Goal: Register for event/course

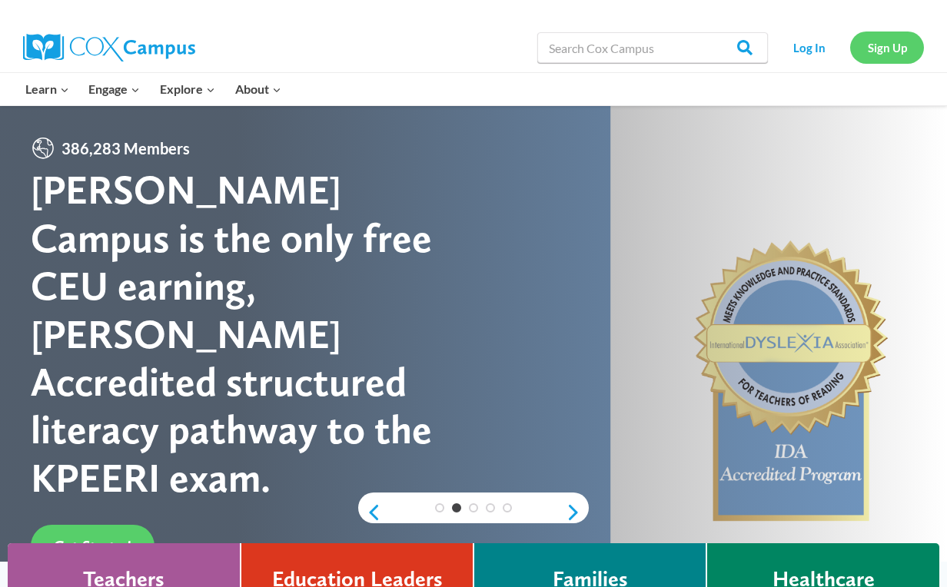
click at [894, 46] on link "Sign Up" at bounding box center [887, 48] width 74 height 32
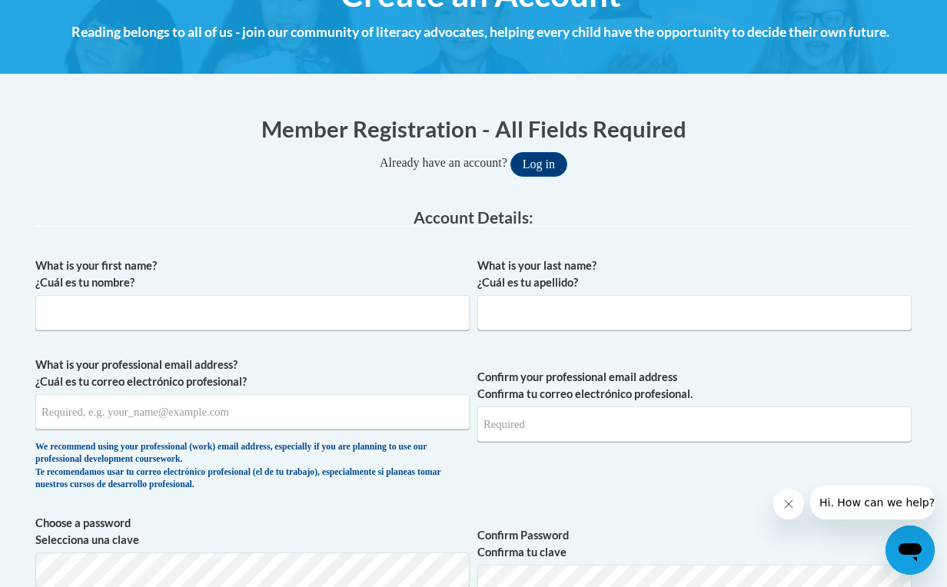
scroll to position [217, 0]
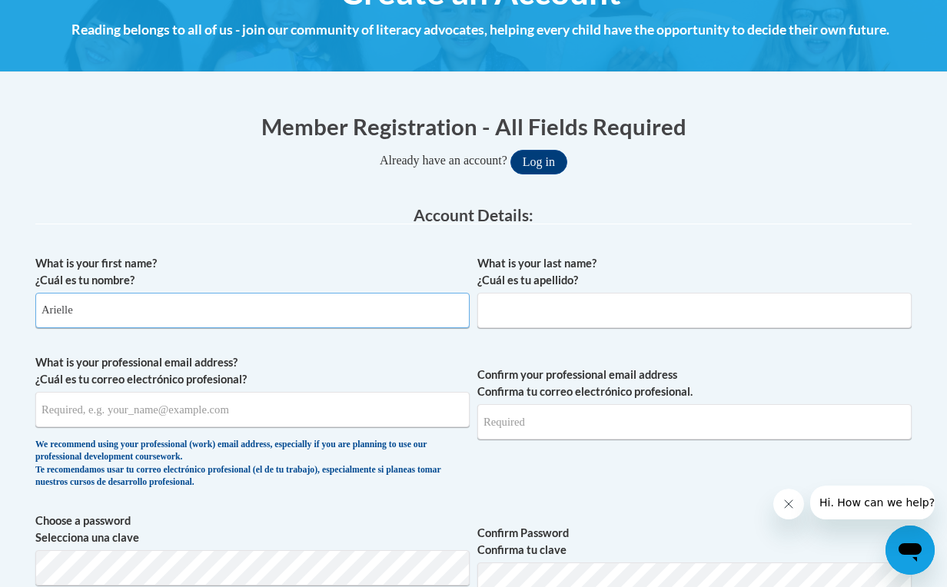
type input "Arielle"
type input "Stravitz"
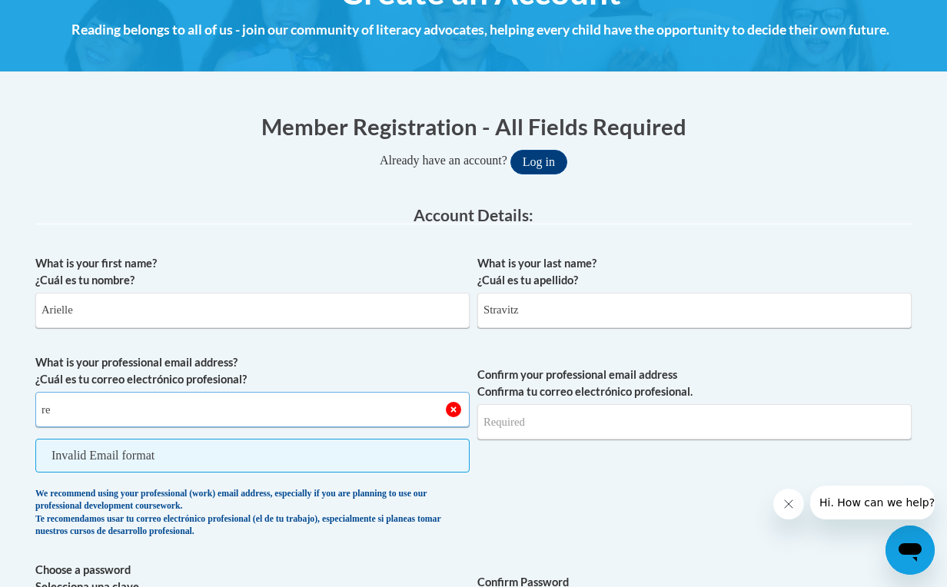
type input "r"
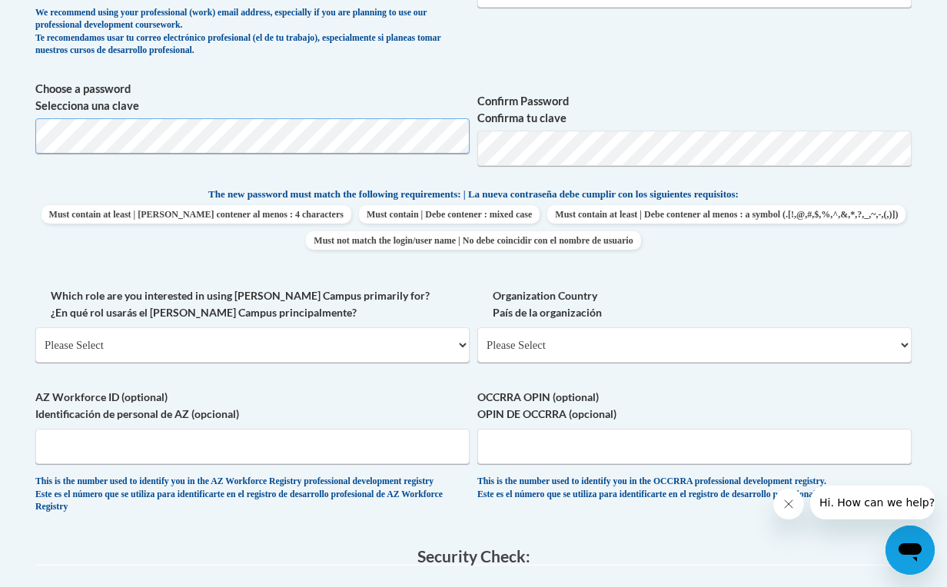
scroll to position [652, 0]
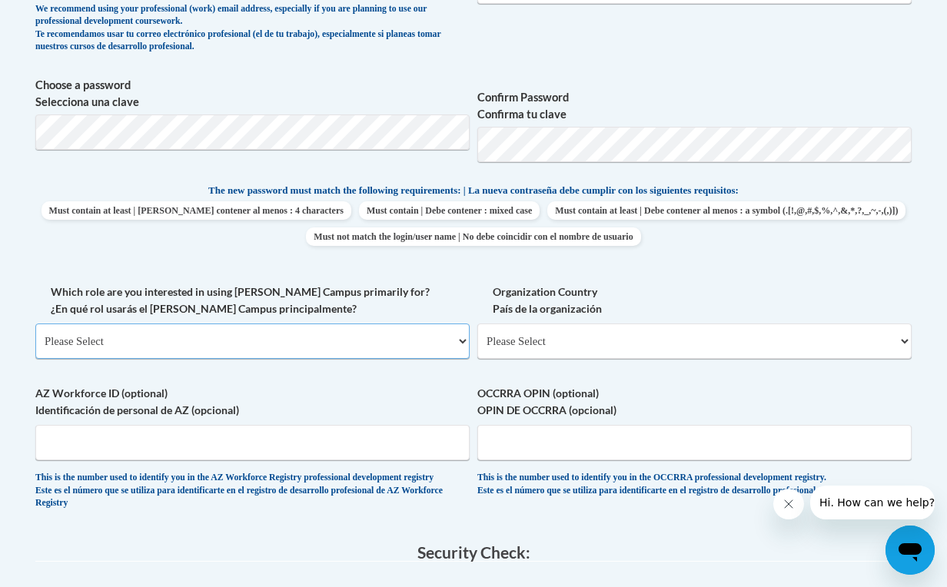
select select "fbf2d438-af2f-41f8-98f1-81c410e29de3"
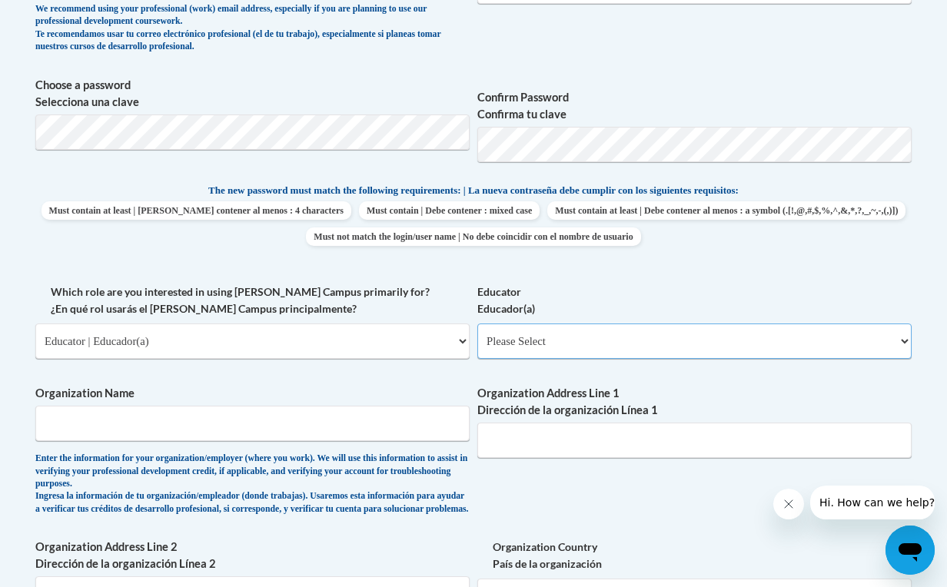
select select "5e2af403-4f2c-4e49-a02f-103e55d7b75b"
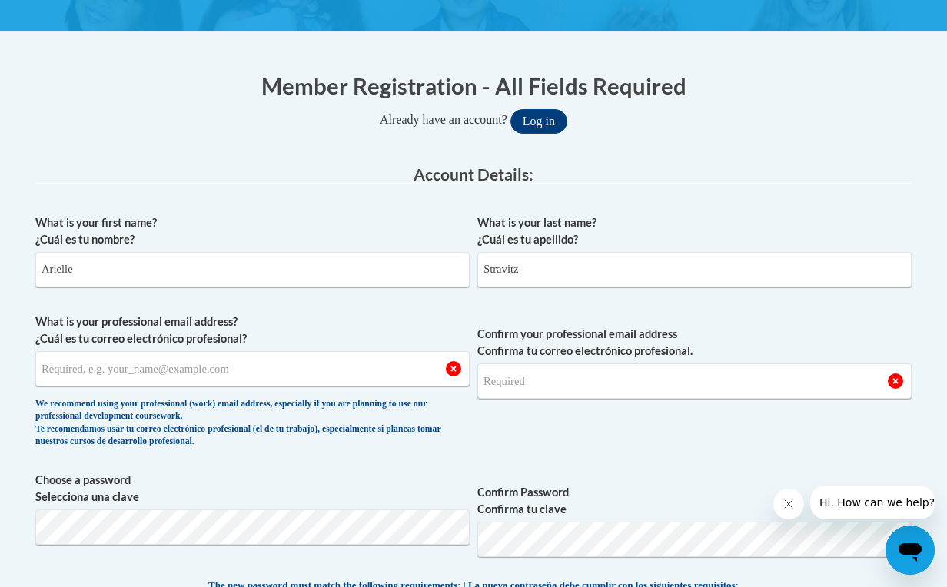
scroll to position [257, 0]
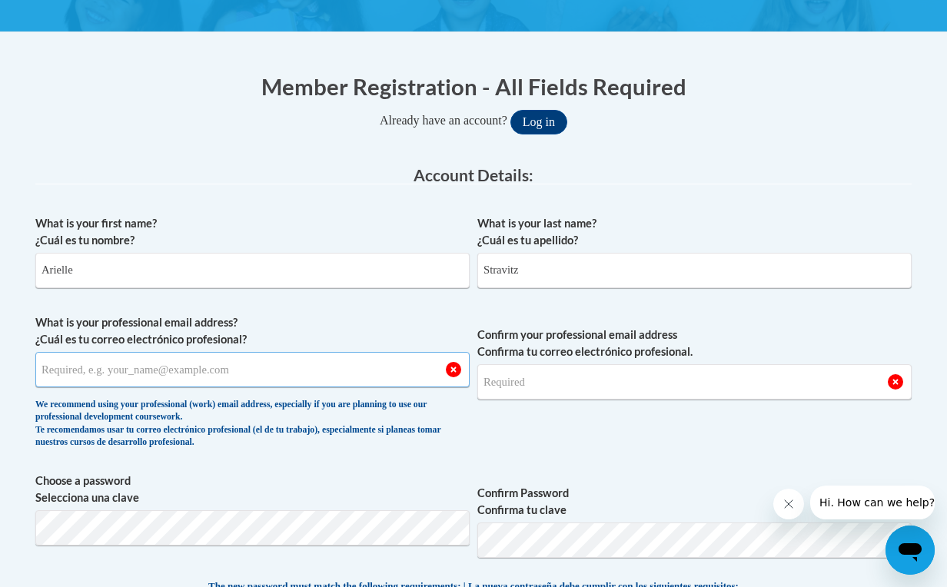
click at [161, 364] on input "What is your professional email address? ¿Cuál es tu correo electrónico profesi…" at bounding box center [252, 369] width 434 height 35
type input "relstravitz@verizon.net"
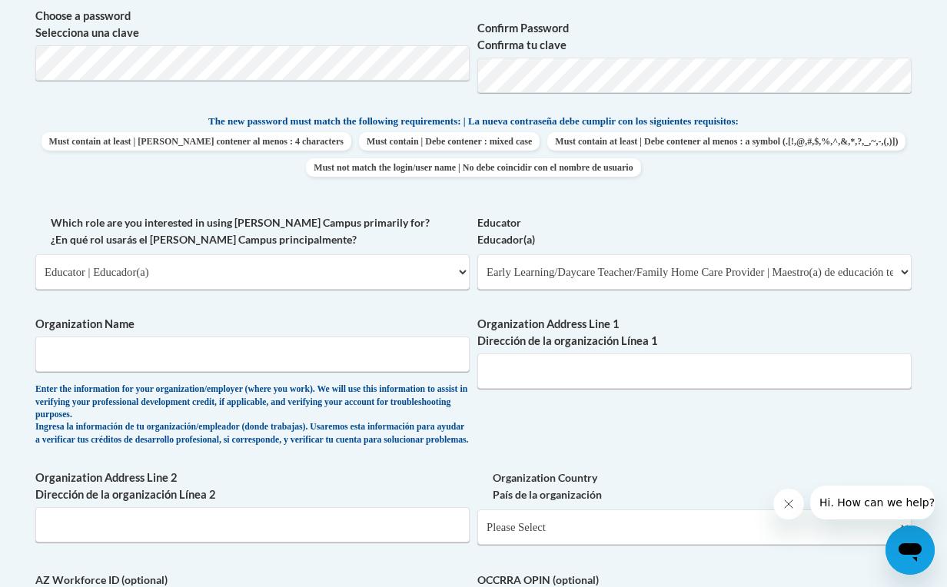
scroll to position [735, 0]
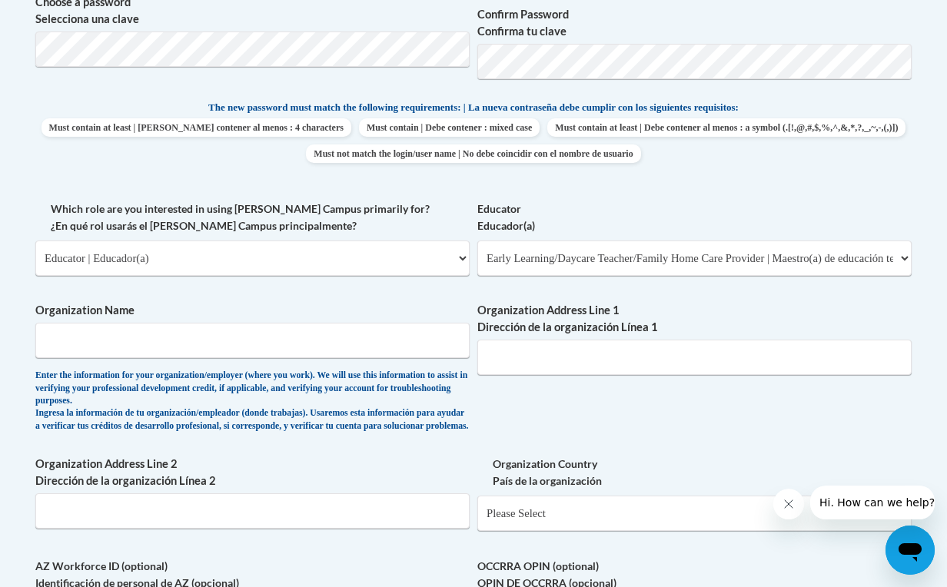
click at [305, 303] on label "Organization Name" at bounding box center [252, 310] width 434 height 17
click at [305, 323] on input "Organization Name" at bounding box center [252, 340] width 434 height 35
click at [304, 324] on input "Organization Name" at bounding box center [252, 340] width 434 height 35
type input "Druid Hills Child Development Center"
paste input "1026 Ponce de Leon Avenue NE, Atlanta, GA 30306"
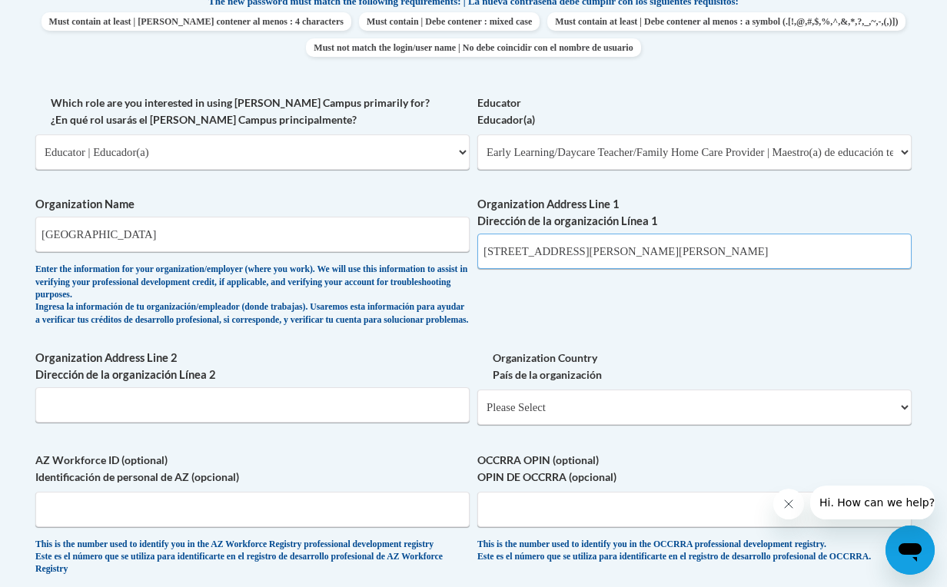
scroll to position [855, 1]
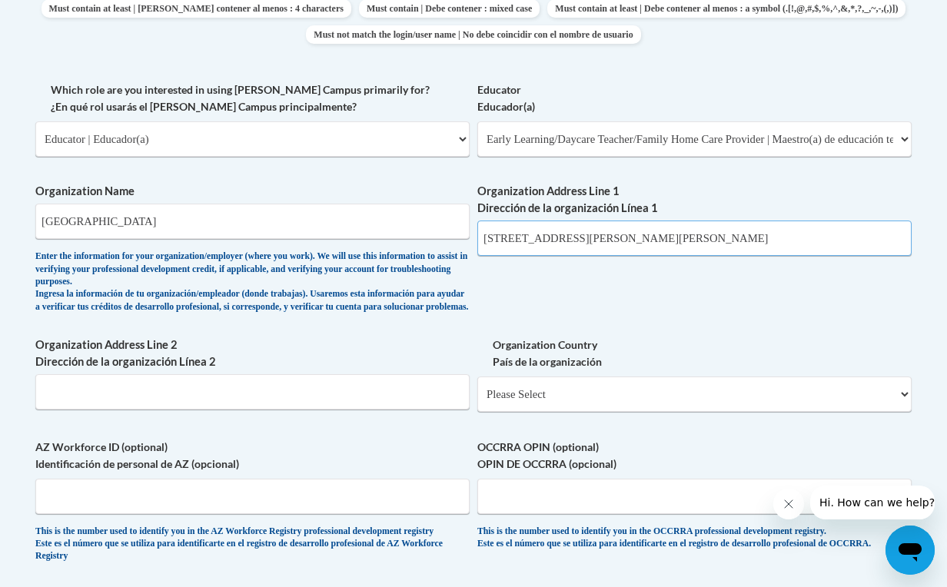
type input "1026 Ponce de Leon Avenue NE, Atlanta, GA 30306"
select select "ad49bcad-a171-4b2e-b99c-48b446064914"
select select
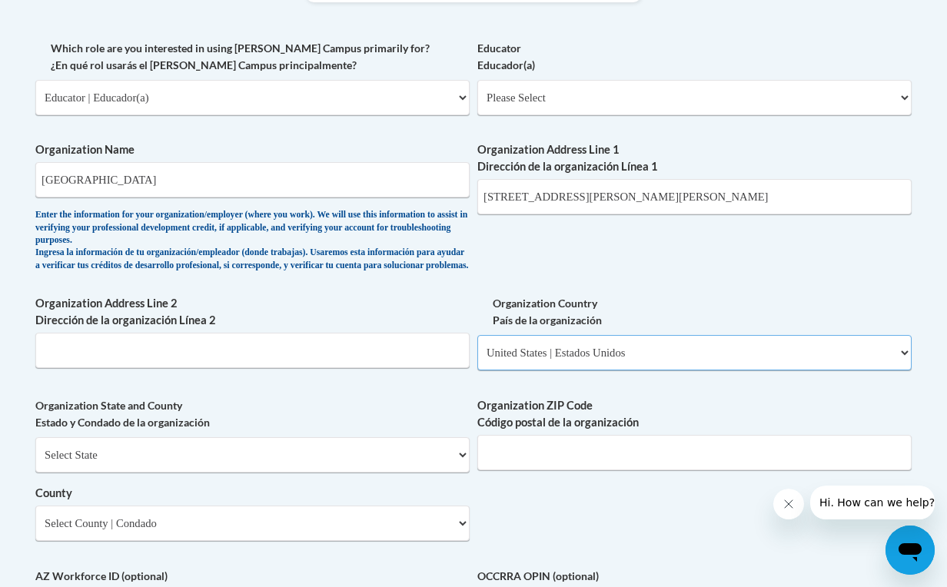
scroll to position [898, 0]
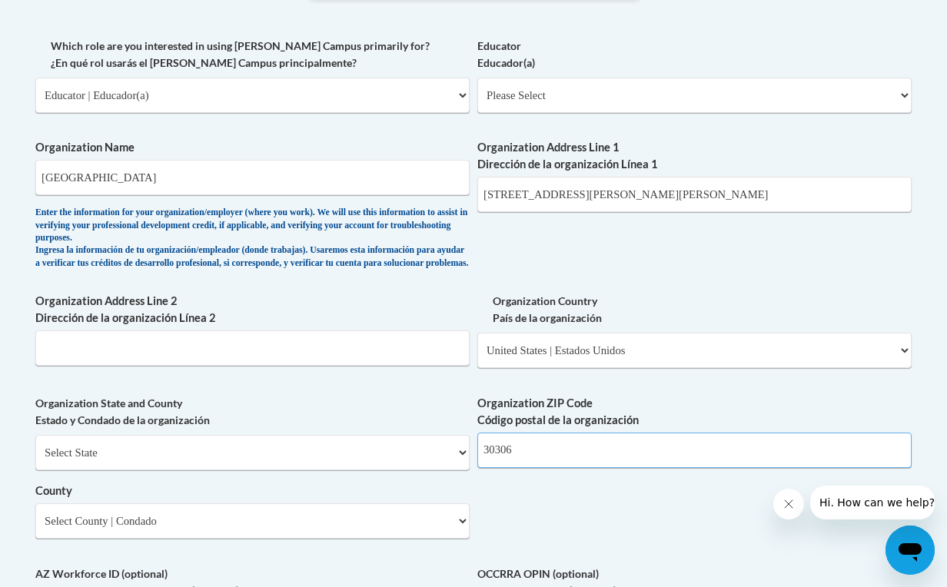
type input "30306"
drag, startPoint x: 763, startPoint y: 171, endPoint x: 731, endPoint y: 181, distance: 33.6
click at [731, 181] on input "1026 Ponce de Leon Avenue NE, Atlanta, GA 30306" at bounding box center [694, 194] width 434 height 35
select select "Georgia"
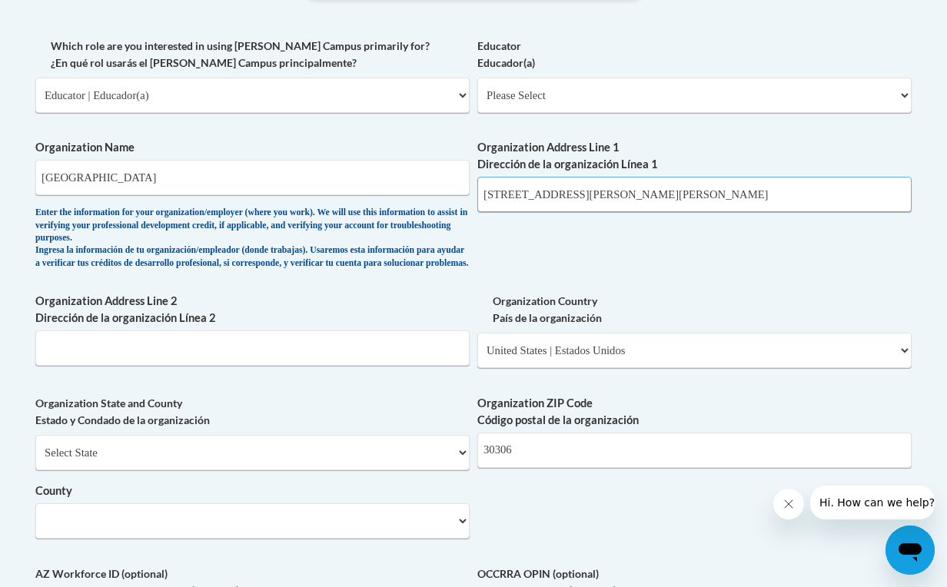
drag, startPoint x: 764, startPoint y: 181, endPoint x: 692, endPoint y: 183, distance: 71.5
click at [692, 183] on input "1026 Ponce de Leon Avenue NE, Atlanta, GA 30306" at bounding box center [694, 194] width 434 height 35
type input "1026 Ponce de Leon Avenue NE"
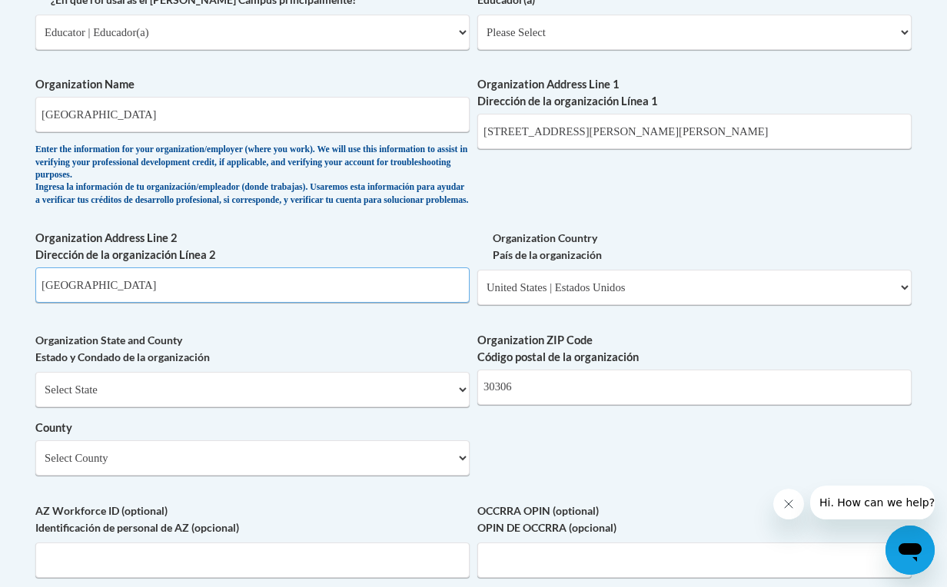
scroll to position [963, 0]
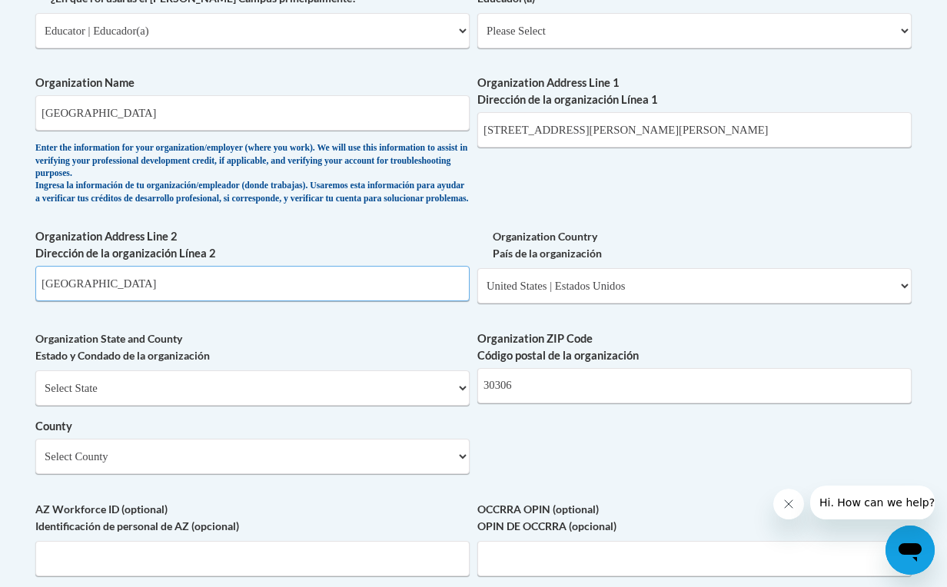
type input "Atlanta"
select select "Fulton"
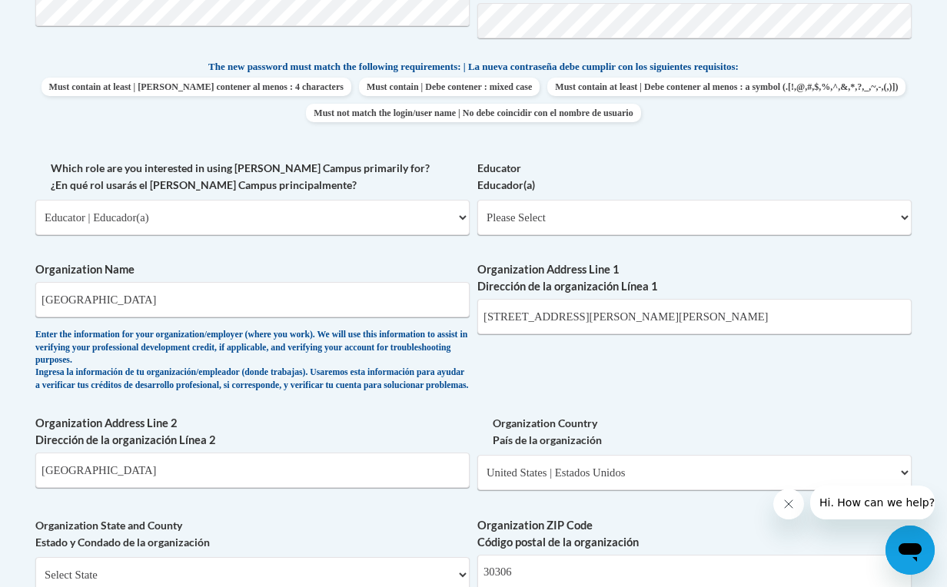
scroll to position [760, 0]
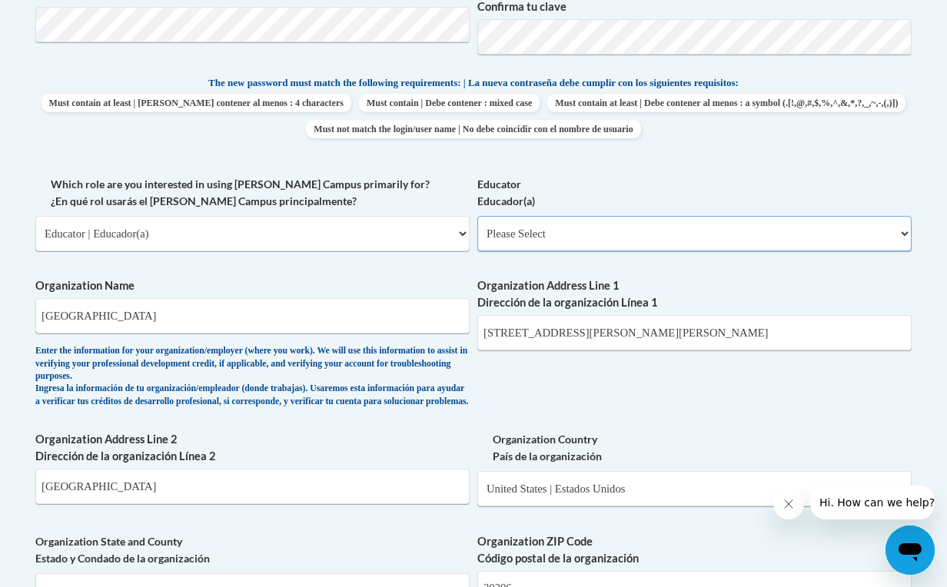
select select "5e2af403-4f2c-4e49-a02f-103e55d7b75b"
select select "null"
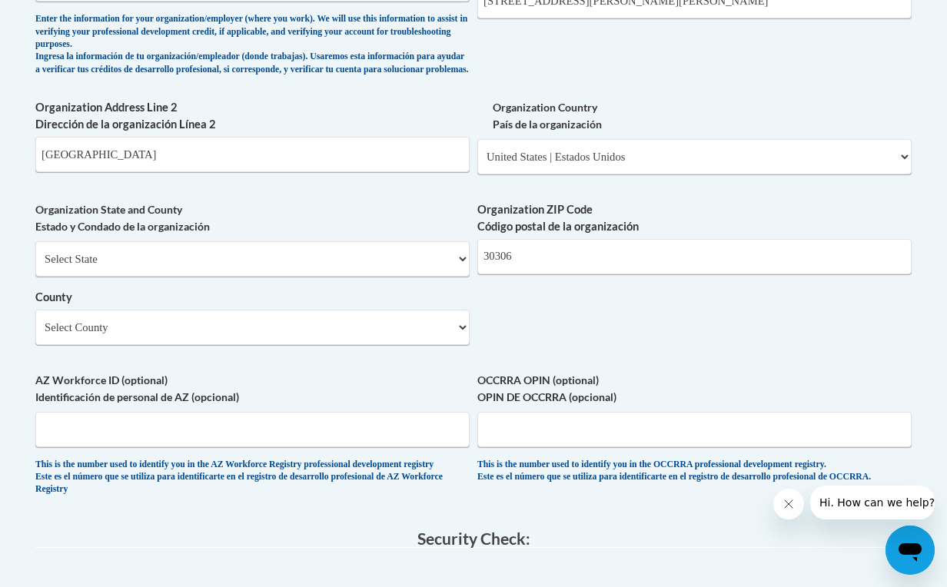
scroll to position [1140, 0]
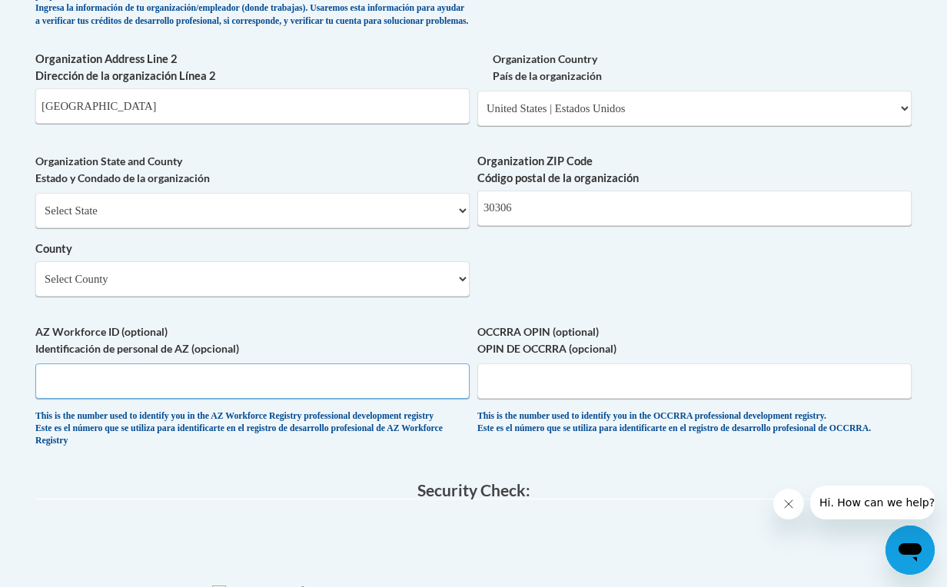
click at [360, 364] on input "AZ Workforce ID (optional) Identificación de personal de AZ (opcional)" at bounding box center [252, 381] width 434 height 35
click at [520, 329] on label "OCCRRA OPIN (optional) OPIN DE OCCRRA (opcional)" at bounding box center [694, 341] width 434 height 34
click at [520, 364] on input "OCCRRA OPIN (optional) OPIN DE OCCRRA (opcional)" at bounding box center [694, 381] width 434 height 35
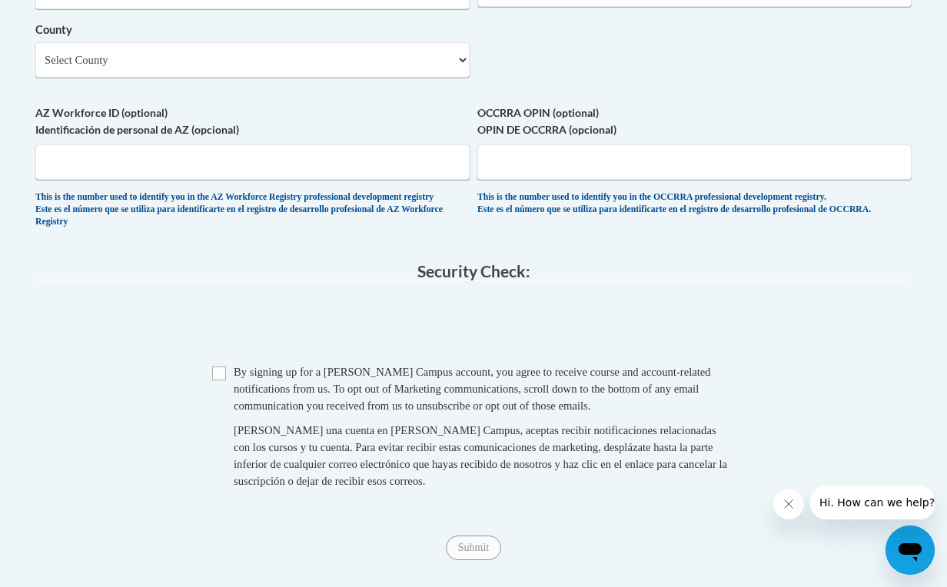
scroll to position [1370, 0]
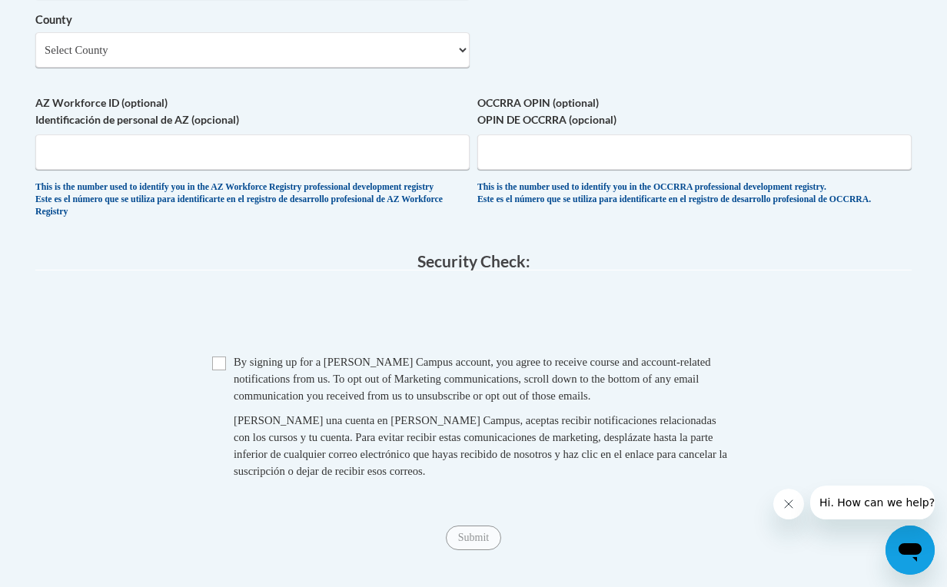
click at [221, 357] on input "Checkbox" at bounding box center [219, 364] width 14 height 14
click at [220, 357] on input "Checkbox" at bounding box center [219, 364] width 14 height 14
checkbox input "false"
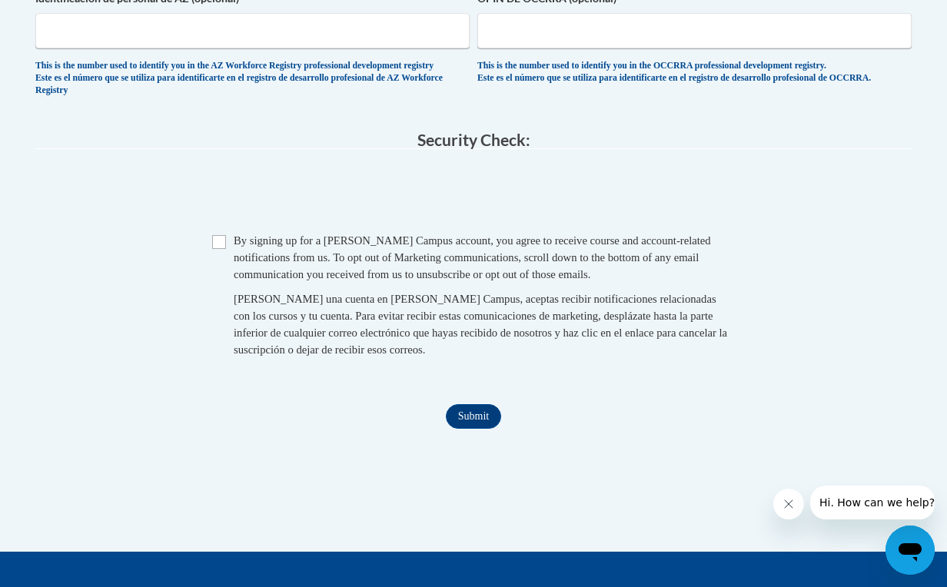
scroll to position [1462, 0]
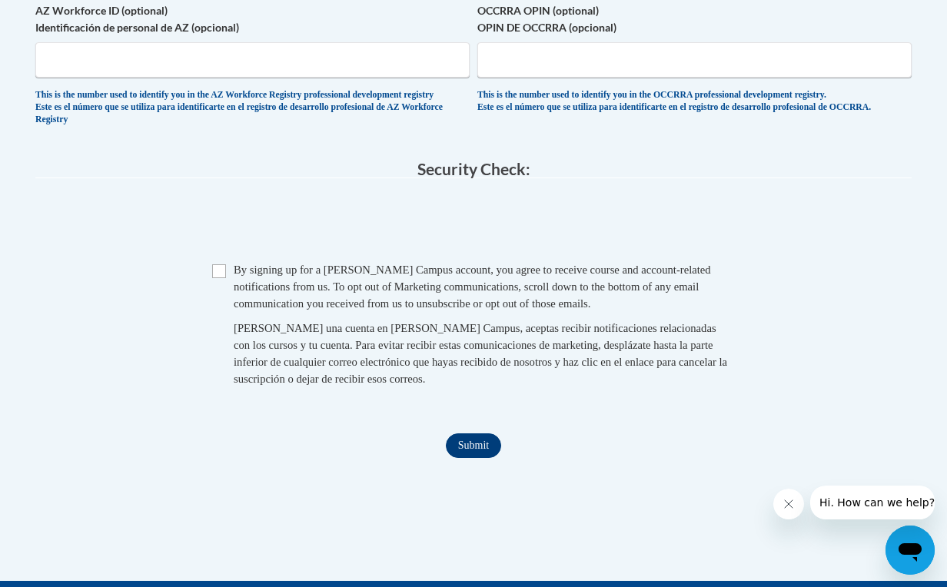
click at [488, 434] on input "Submit" at bounding box center [473, 445] width 55 height 25
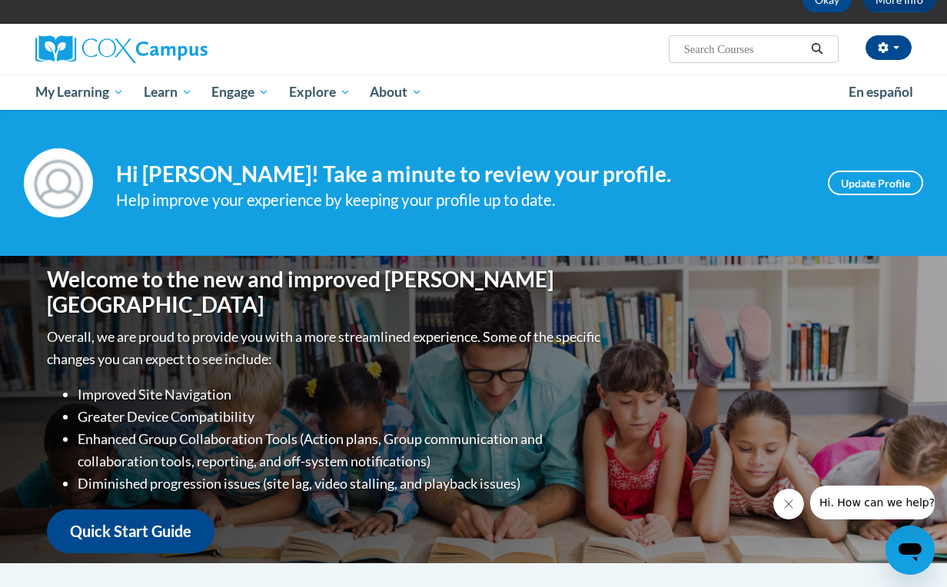
scroll to position [105, 0]
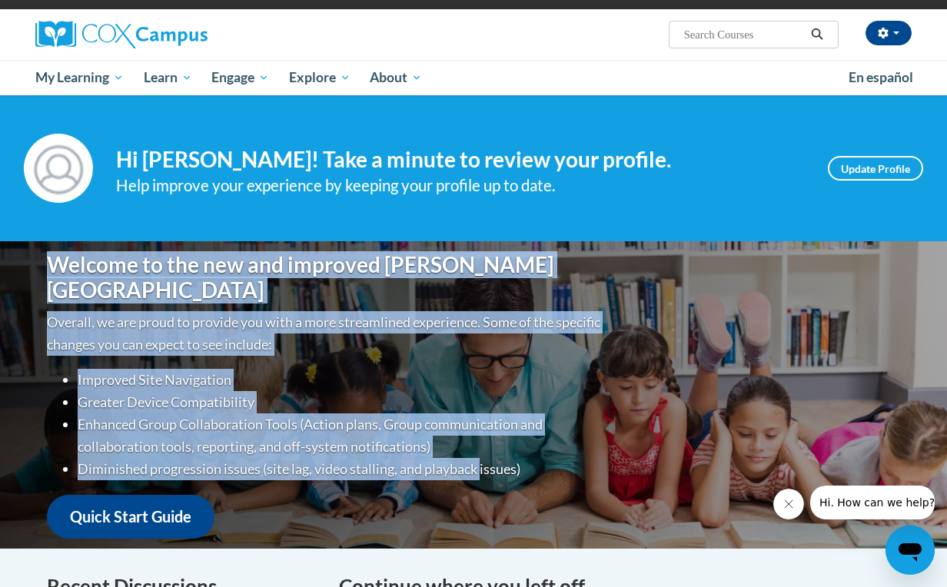
drag, startPoint x: 330, startPoint y: 251, endPoint x: 483, endPoint y: 460, distance: 259.0
click at [483, 460] on div "Welcome to the new and improved Cox Campus Overall, we are proud to provide you…" at bounding box center [473, 394] width 899 height 307
click at [483, 460] on li "Diminished progression issues (site lag, video stalling, and playback issues)" at bounding box center [341, 469] width 526 height 22
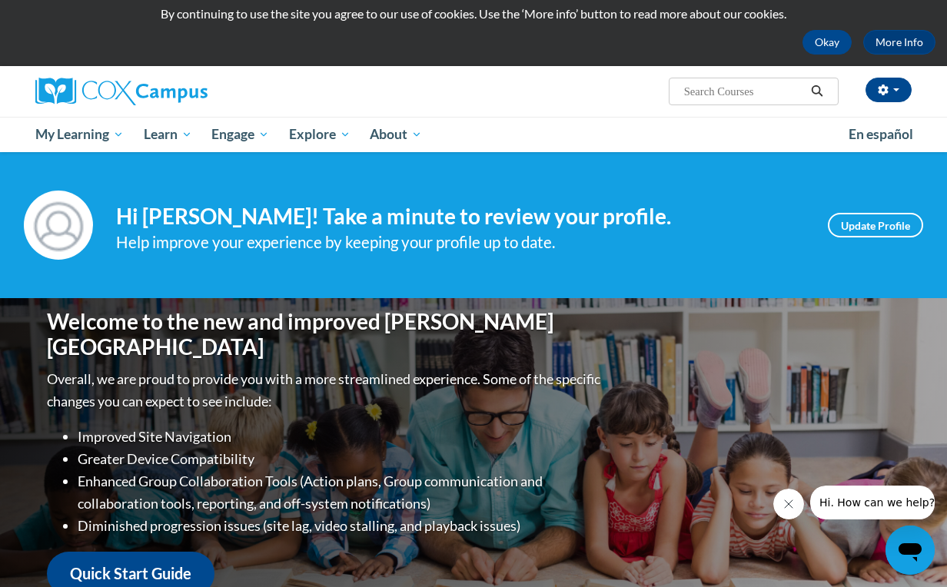
scroll to position [4, 0]
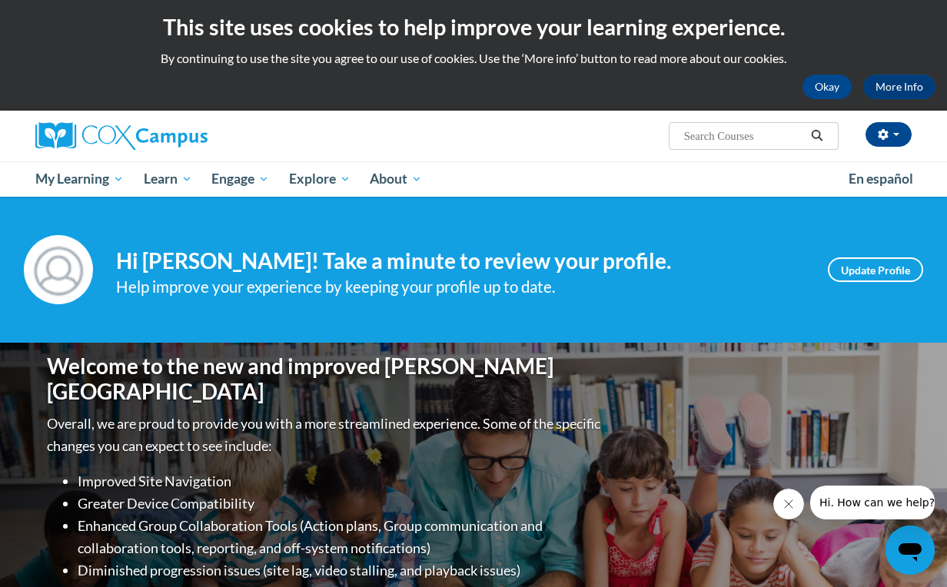
click at [752, 128] on input "Search..." at bounding box center [743, 136] width 123 height 18
type input "power of language"
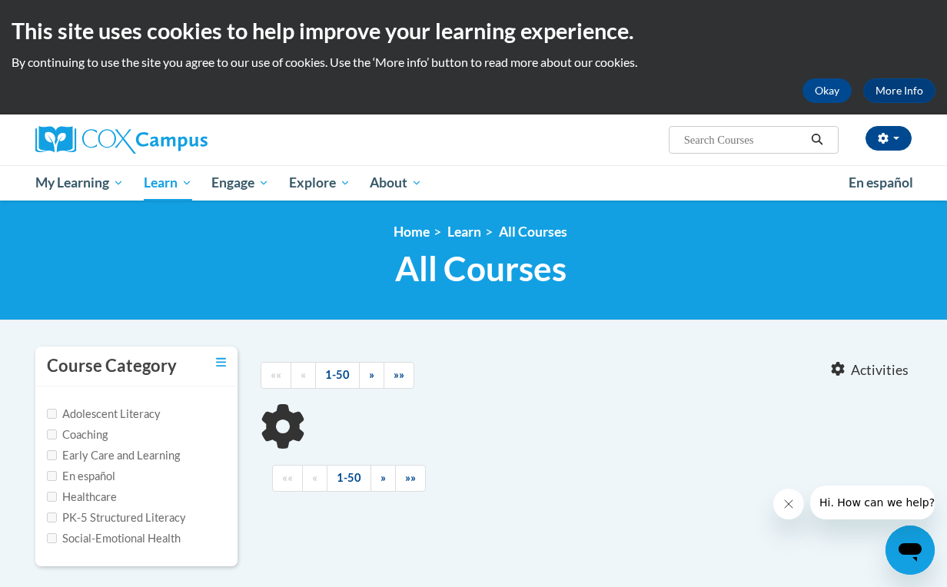
type input "power of language"
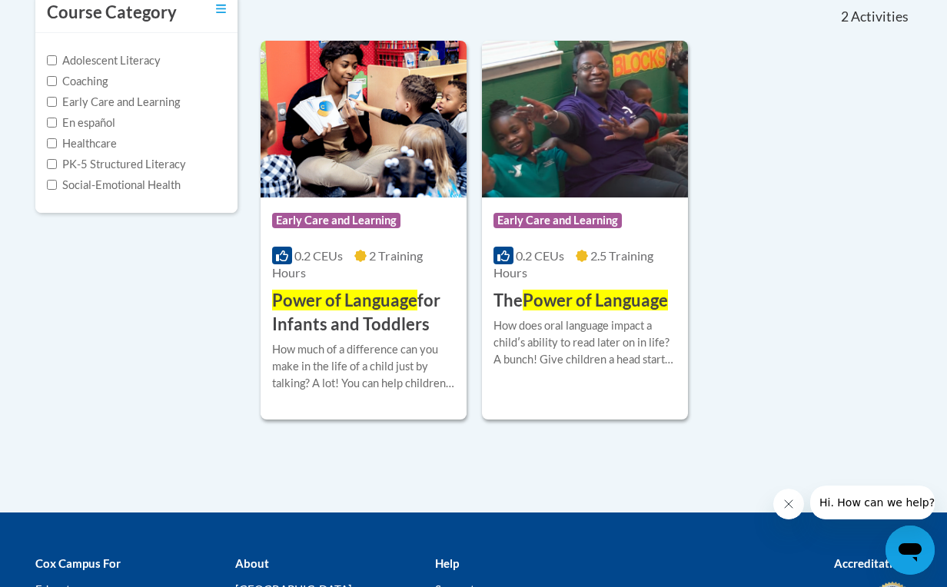
scroll to position [356, 0]
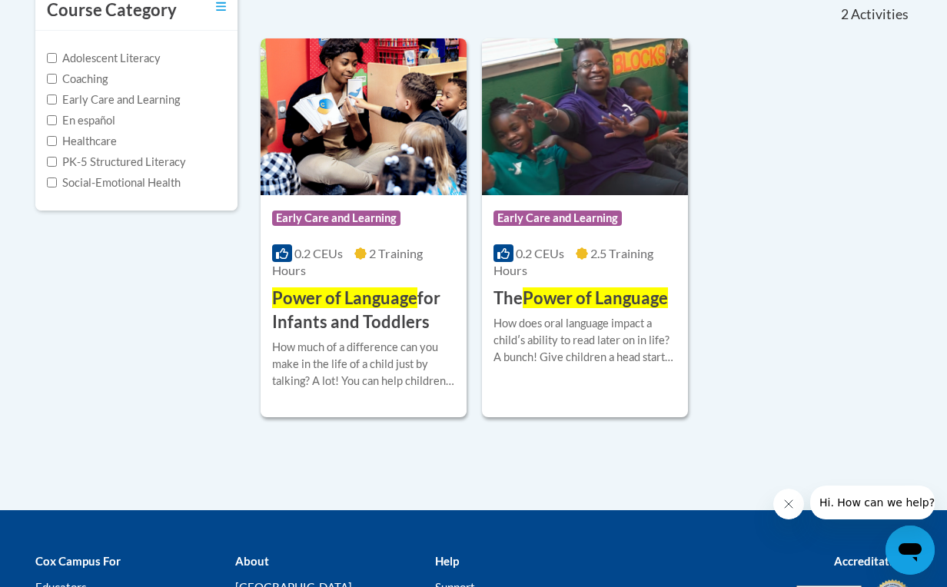
click at [376, 334] on div "More Info Enroll How much of a difference can you make in the life of a child j…" at bounding box center [364, 373] width 206 height 78
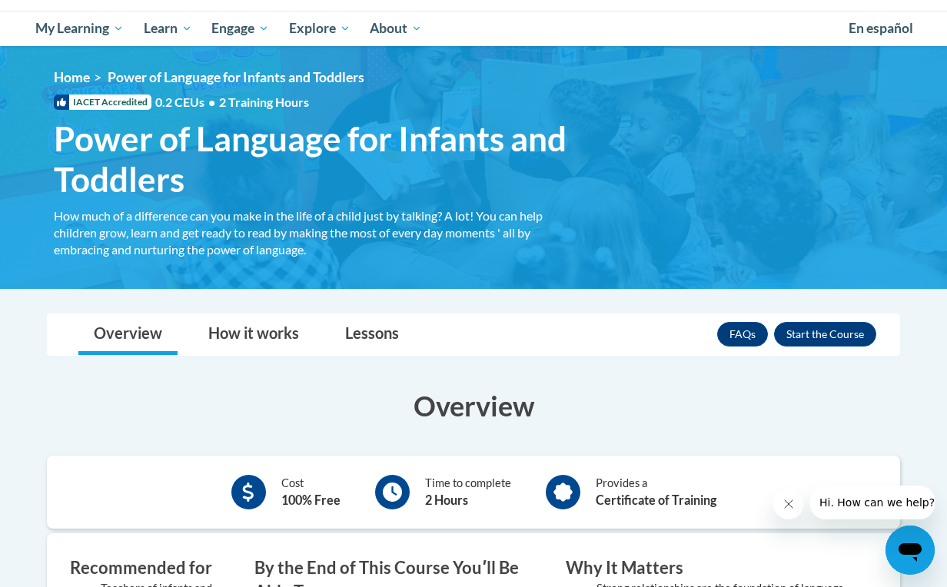
scroll to position [201, 0]
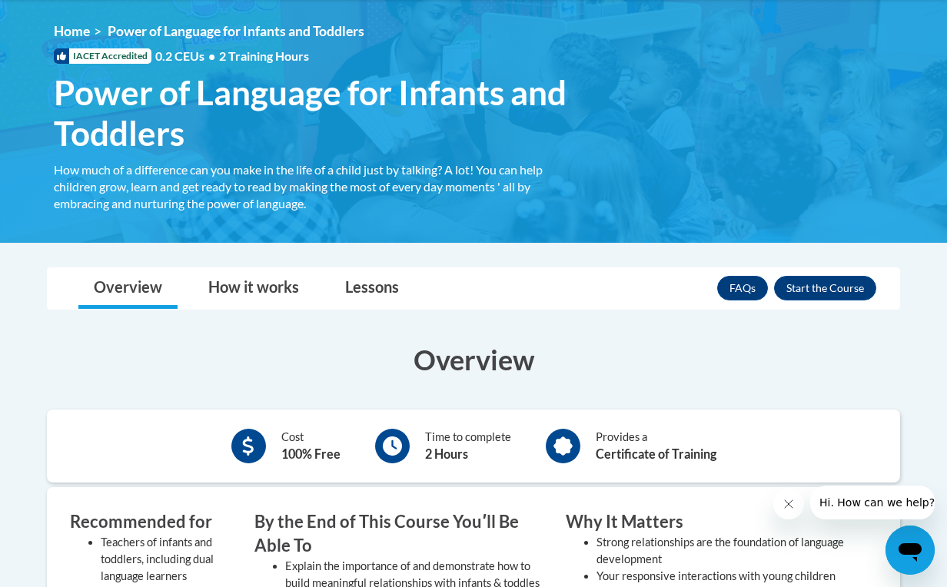
click at [559, 437] on icon at bounding box center [562, 446] width 19 height 19
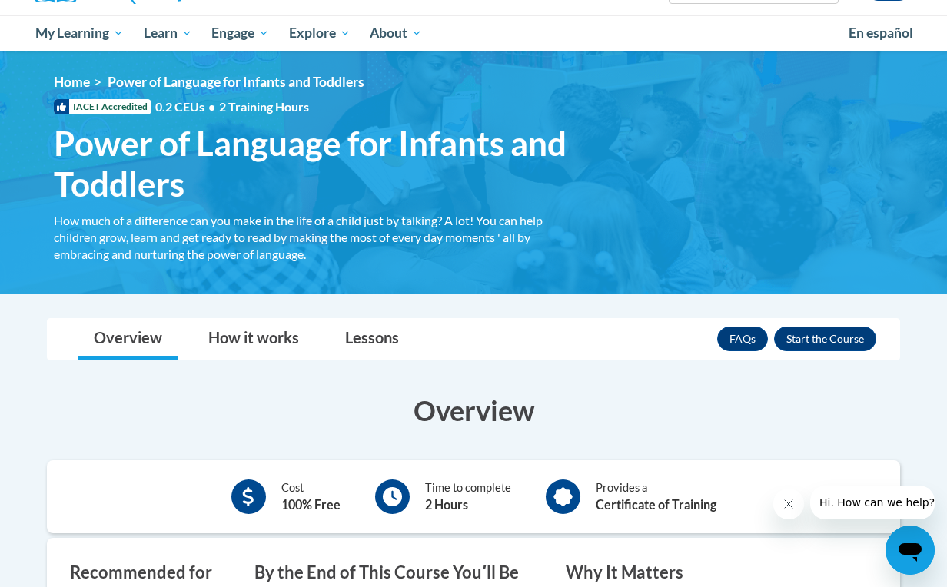
scroll to position [52, 0]
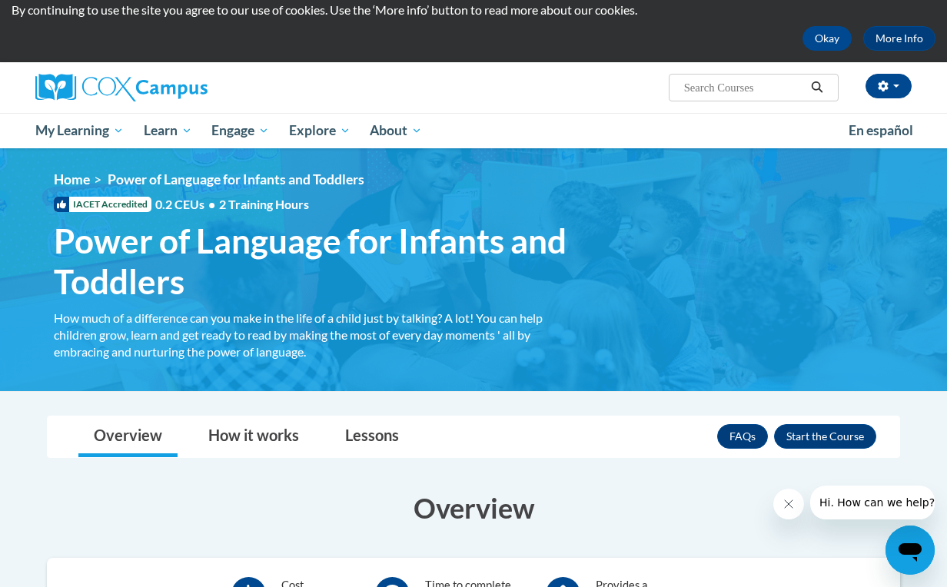
click at [719, 98] on span "Search Search..." at bounding box center [754, 88] width 170 height 28
click at [719, 97] on span "Search Search..." at bounding box center [754, 88] width 170 height 28
click at [726, 80] on input "Search..." at bounding box center [743, 87] width 123 height 18
type input "talk with me"
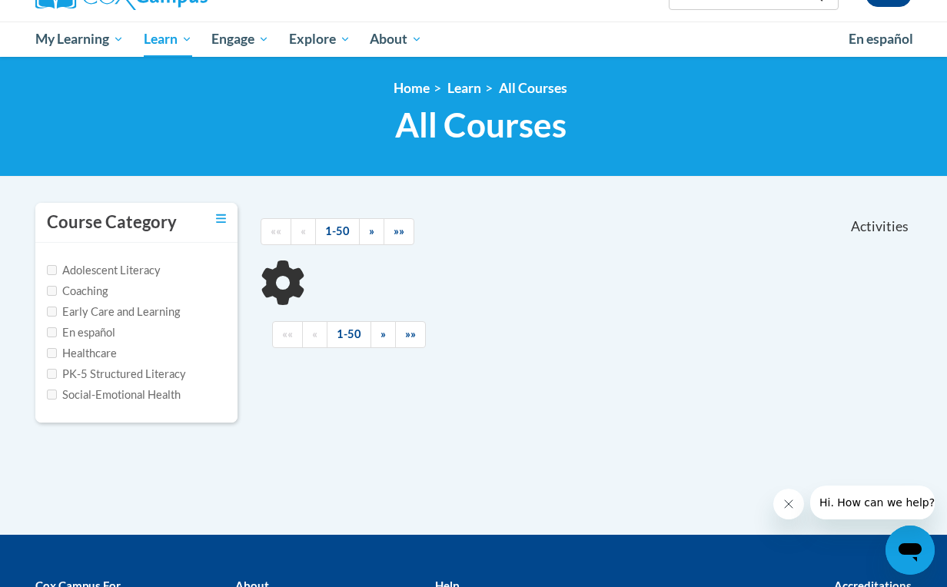
scroll to position [146, 0]
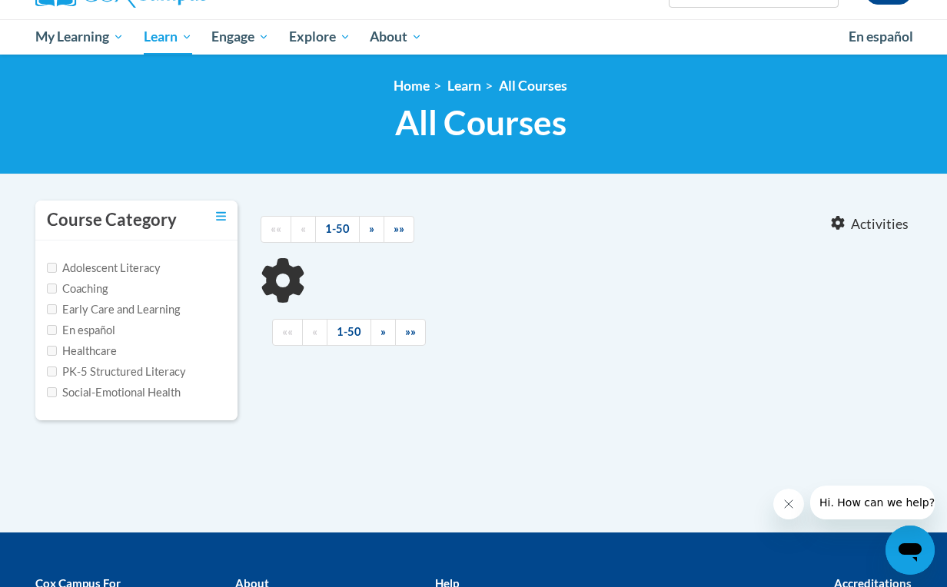
type input "talk with me"
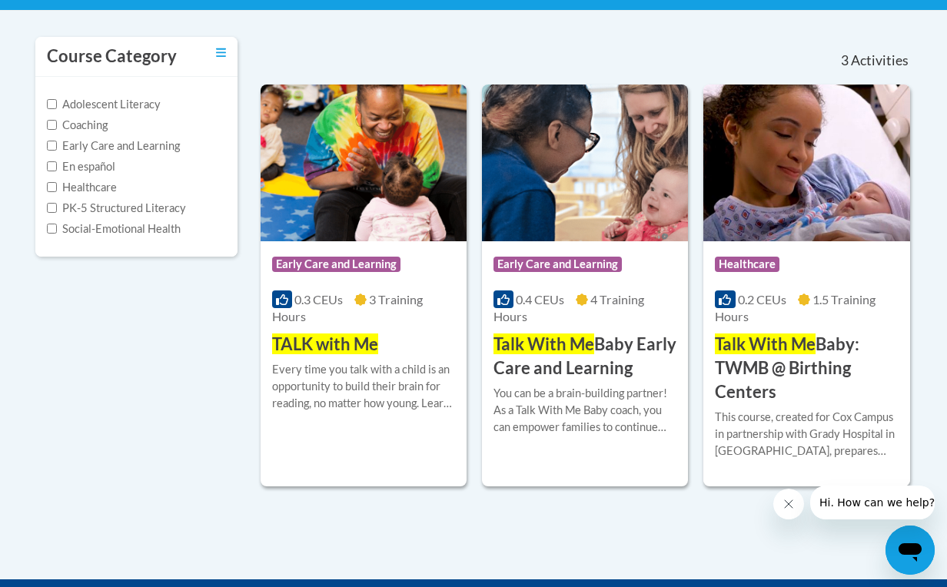
scroll to position [306, 0]
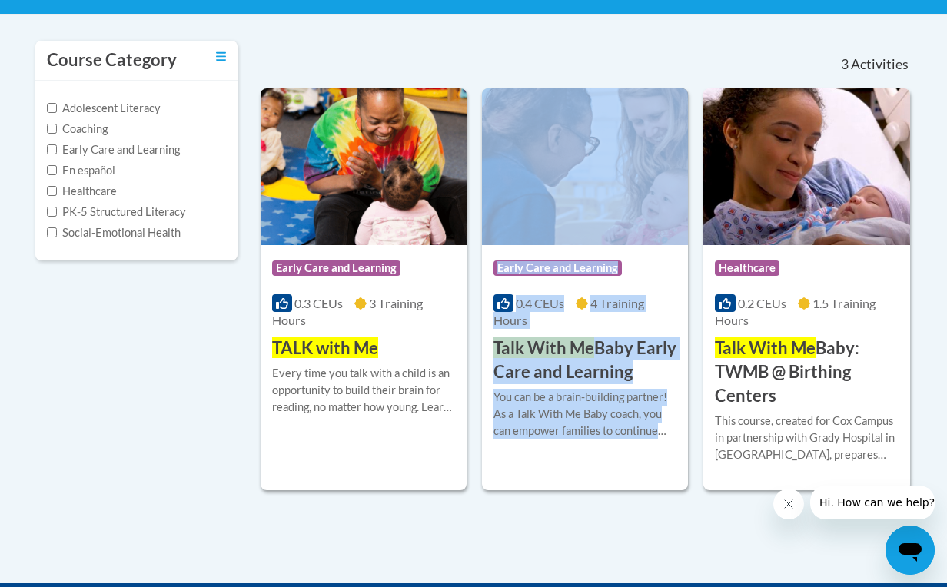
click at [361, 344] on span "TALK with Me" at bounding box center [325, 347] width 106 height 21
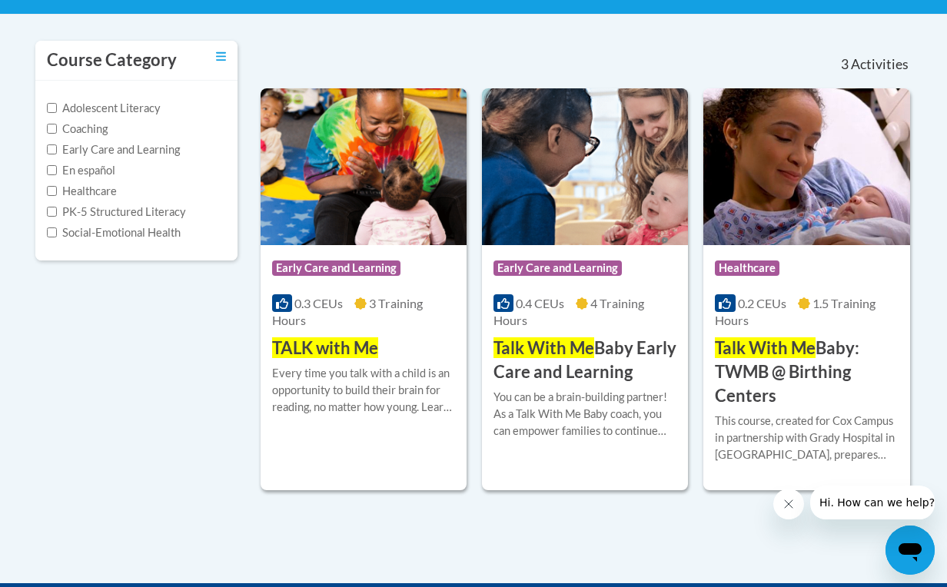
click at [178, 362] on div "Course Category Adolescent Literacy Coaching Early Care and Learning En español…" at bounding box center [473, 265] width 899 height 451
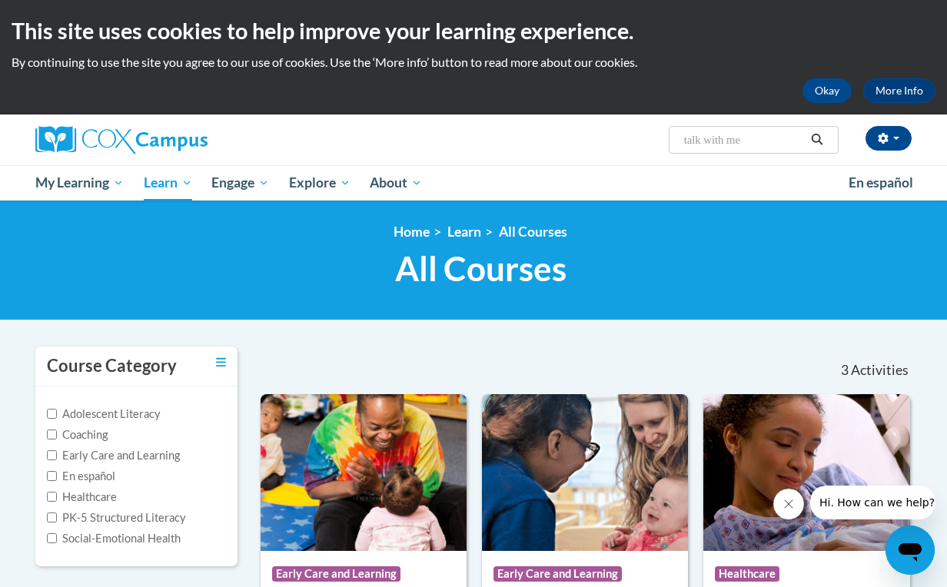
scroll to position [0, 0]
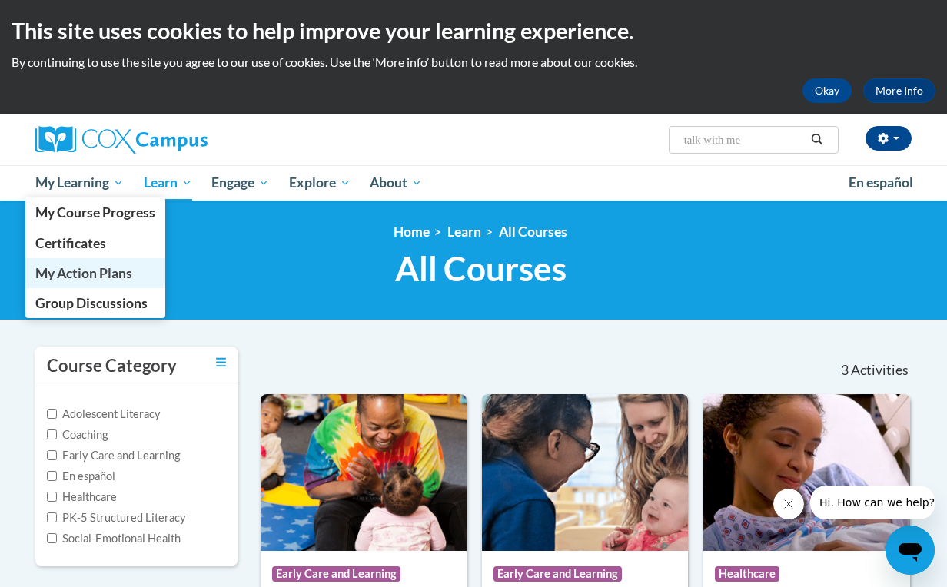
click at [100, 267] on span "My Action Plans" at bounding box center [83, 273] width 97 height 16
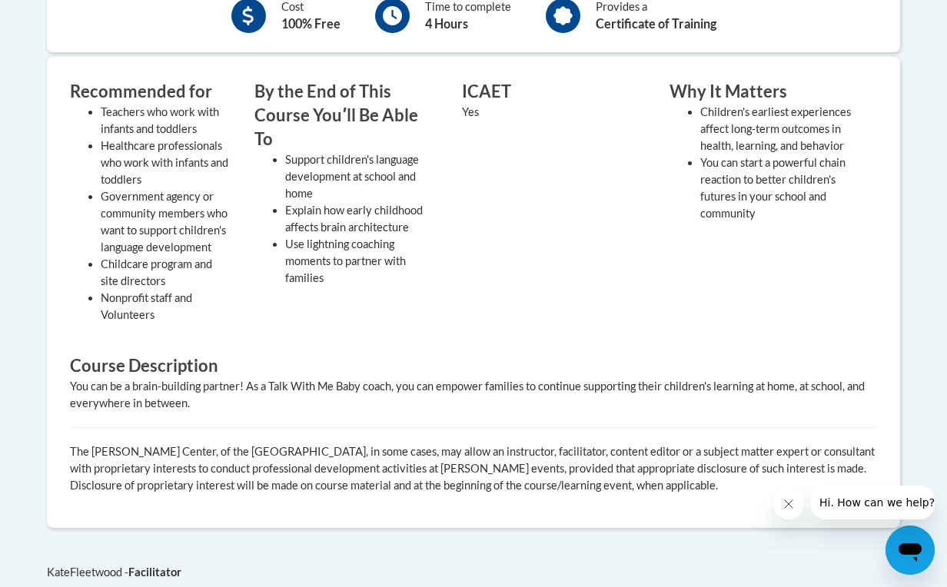
scroll to position [615, 0]
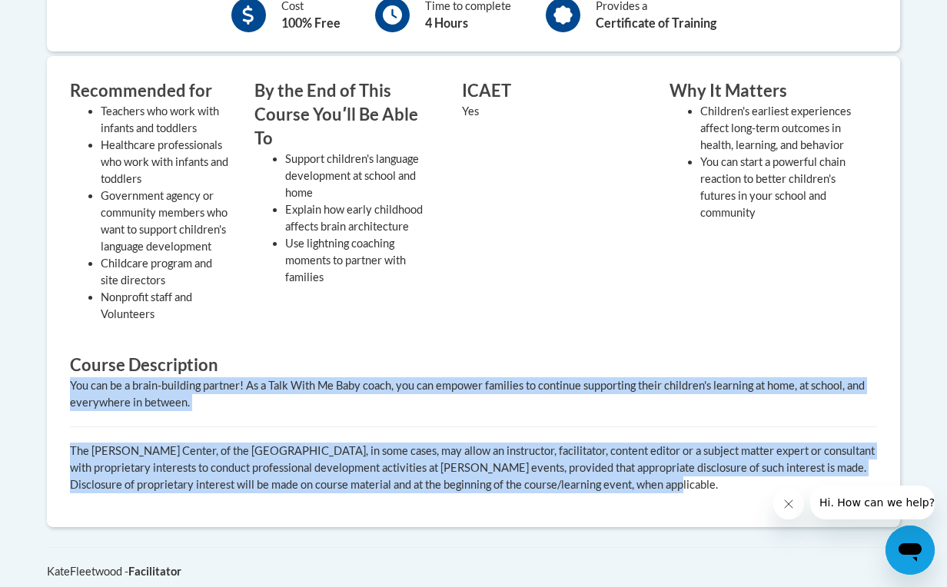
drag, startPoint x: 495, startPoint y: 367, endPoint x: 653, endPoint y: 490, distance: 200.5
click at [653, 490] on div "Recommended for Teachers who work with infants and toddlers Healthcare professi…" at bounding box center [473, 291] width 830 height 425
click at [653, 490] on p "The Rollins Center, of the Atlanta Speech School, in some cases, may allow an i…" at bounding box center [473, 468] width 807 height 51
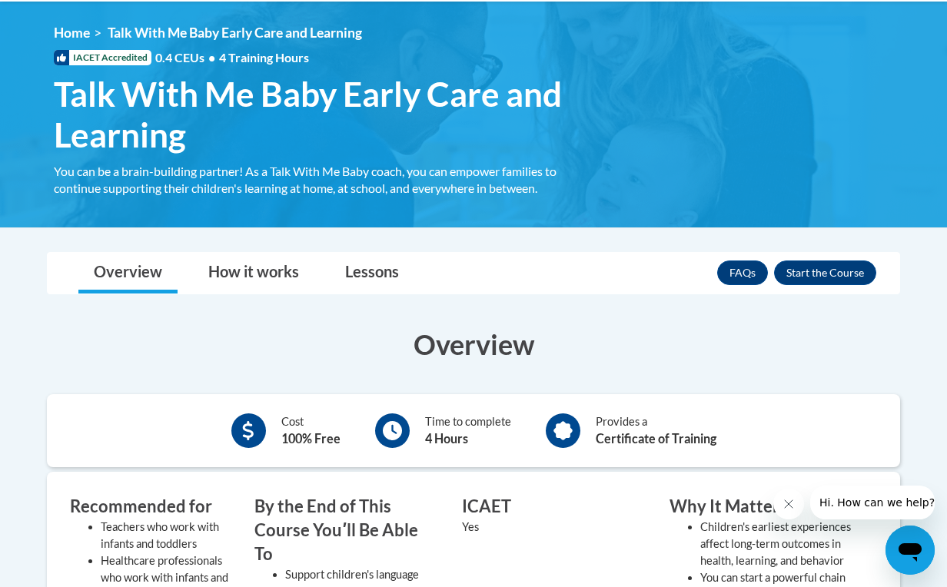
scroll to position [164, 0]
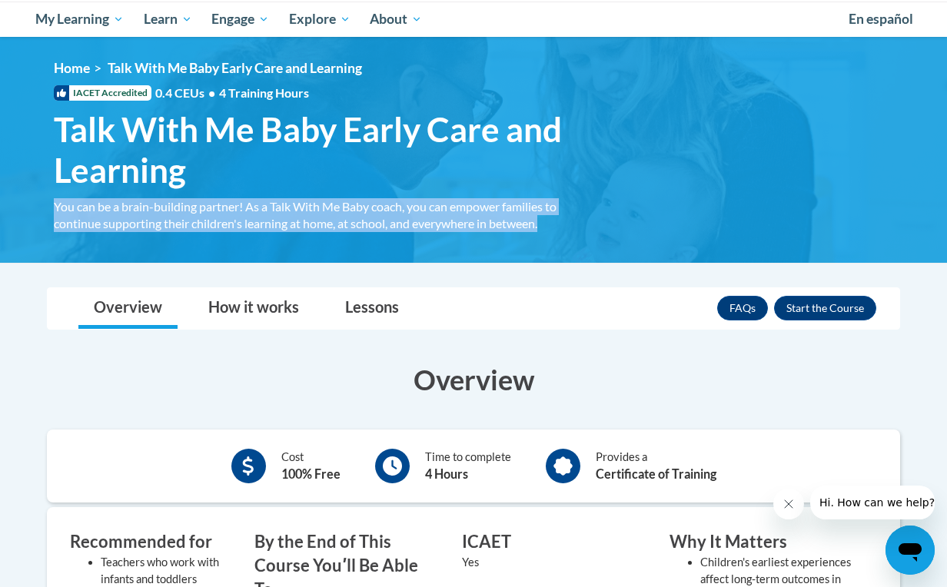
drag, startPoint x: 503, startPoint y: 186, endPoint x: 549, endPoint y: 229, distance: 63.6
click at [549, 229] on div "<en>Home</en><fr>Accueil</fr><de>Zuhause</de><it>Casa</it><es>Casa</es><pt>Casa…" at bounding box center [480, 150] width 899 height 180
click at [549, 229] on div "You can be a brain-building partner! As a Talk With Me Baby coach, you can empo…" at bounding box center [319, 215] width 530 height 34
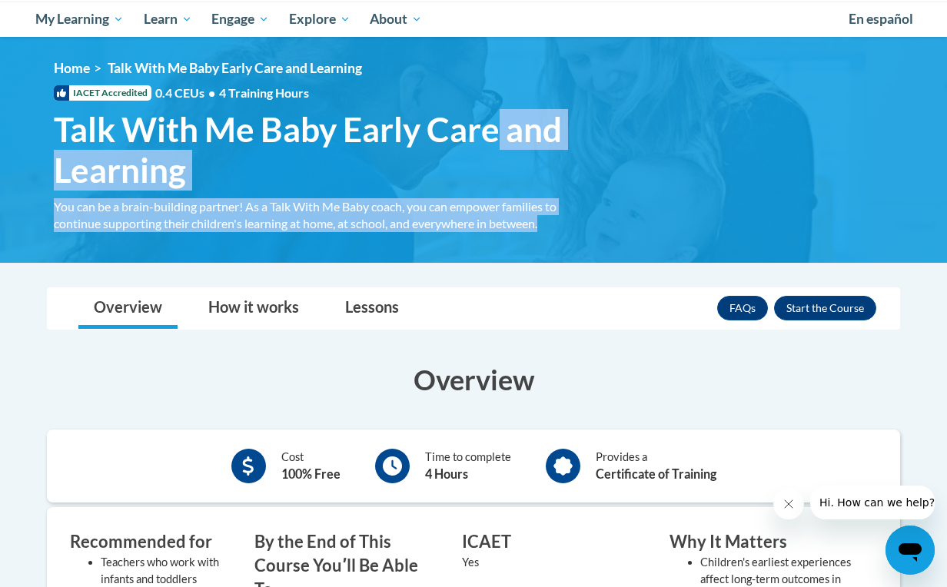
drag, startPoint x: 549, startPoint y: 229, endPoint x: 500, endPoint y: 125, distance: 115.5
click at [500, 125] on div "<en>Home</en><fr>Accueil</fr><de>Zuhause</de><it>Casa</it><es>Casa</es><pt>Casa…" at bounding box center [480, 150] width 899 height 180
click at [500, 125] on span "Talk With Me Baby Early Care and Learning" at bounding box center [319, 149] width 530 height 81
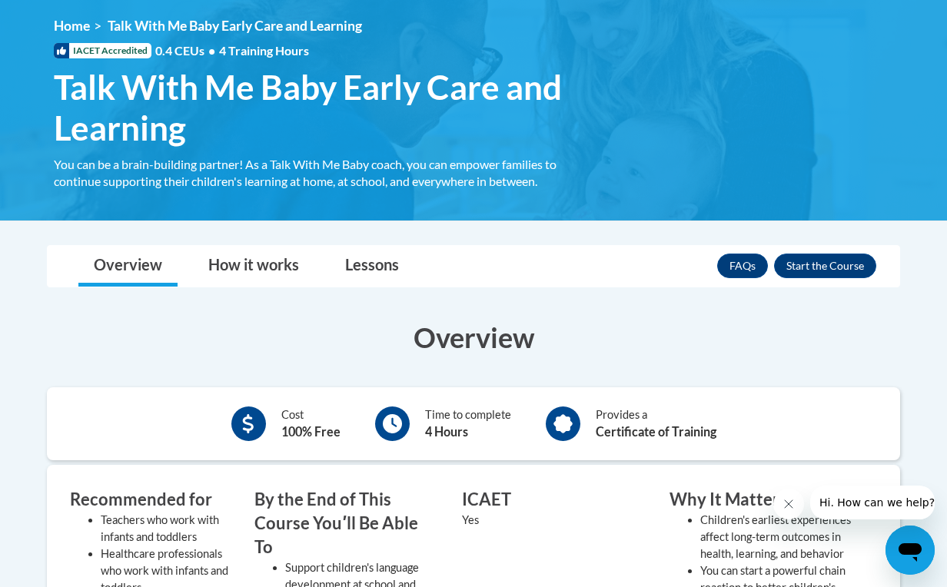
scroll to position [214, 0]
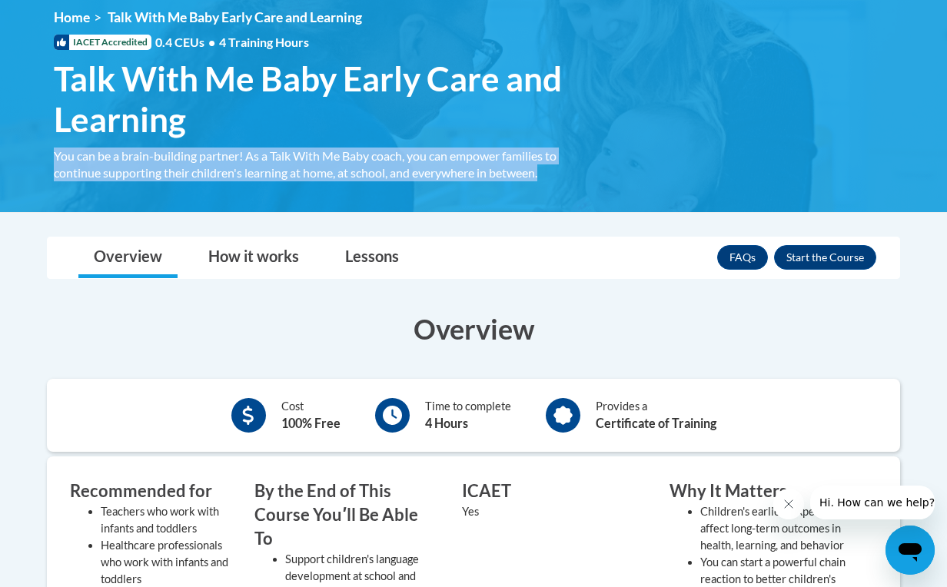
drag, startPoint x: 503, startPoint y: 134, endPoint x: 559, endPoint y: 173, distance: 67.4
click at [559, 173] on div "<en>Home</en><fr>Accueil</fr><de>Zuhause</de><it>Casa</it><es>Casa</es><pt>Casa…" at bounding box center [480, 99] width 899 height 180
click at [559, 173] on div "You can be a brain-building partner! As a Talk With Me Baby coach, you can empo…" at bounding box center [319, 165] width 530 height 34
drag, startPoint x: 554, startPoint y: 167, endPoint x: 540, endPoint y: 122, distance: 46.7
click at [540, 122] on div "<en>Home</en><fr>Accueil</fr><de>Zuhause</de><it>Casa</it><es>Casa</es><pt>Casa…" at bounding box center [480, 99] width 899 height 180
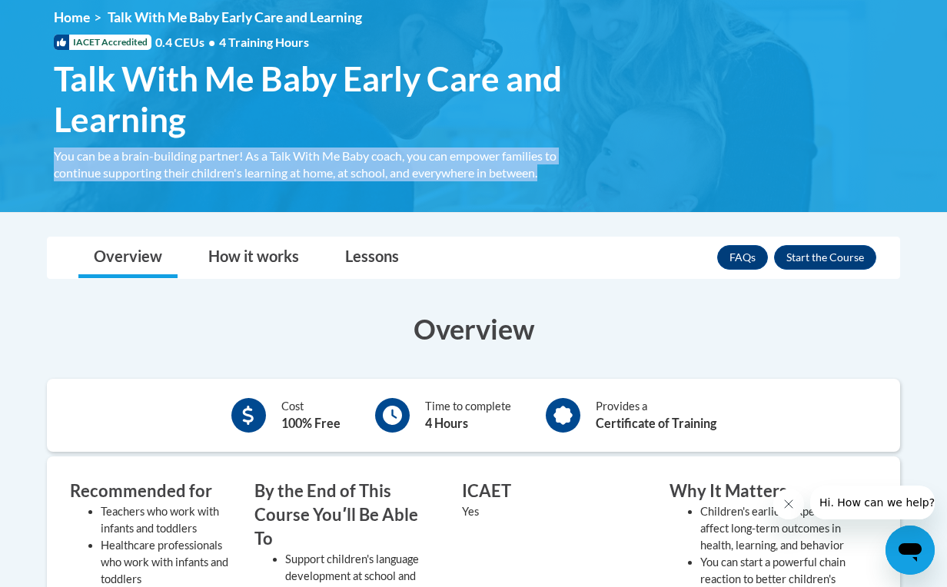
click at [540, 122] on span "Talk With Me Baby Early Care and Learning" at bounding box center [319, 98] width 530 height 81
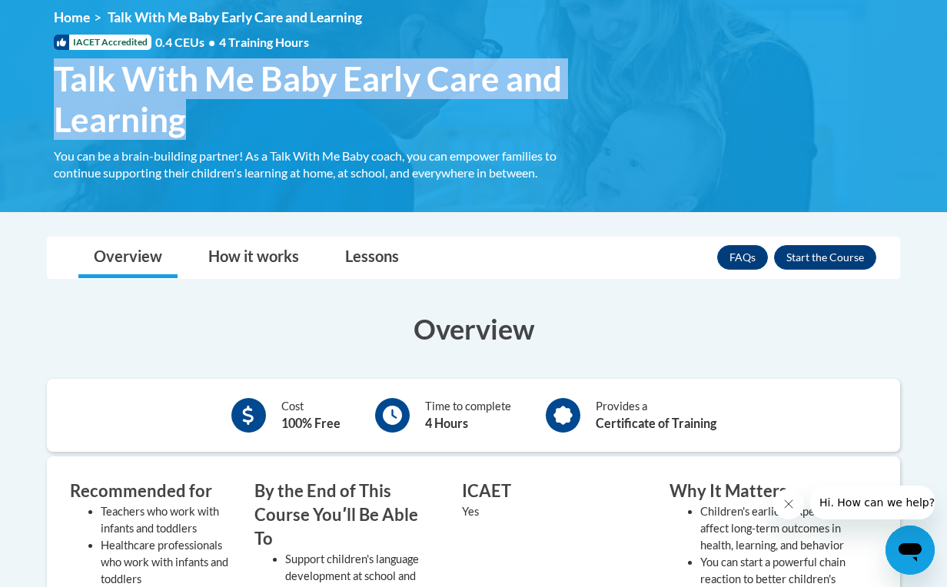
drag, startPoint x: 539, startPoint y: 128, endPoint x: 520, endPoint y: 55, distance: 76.0
click at [520, 55] on div "<en>Home</en><fr>Accueil</fr><de>Zuhause</de><it>Casa</it><es>Casa</es><pt>Casa…" at bounding box center [480, 99] width 899 height 180
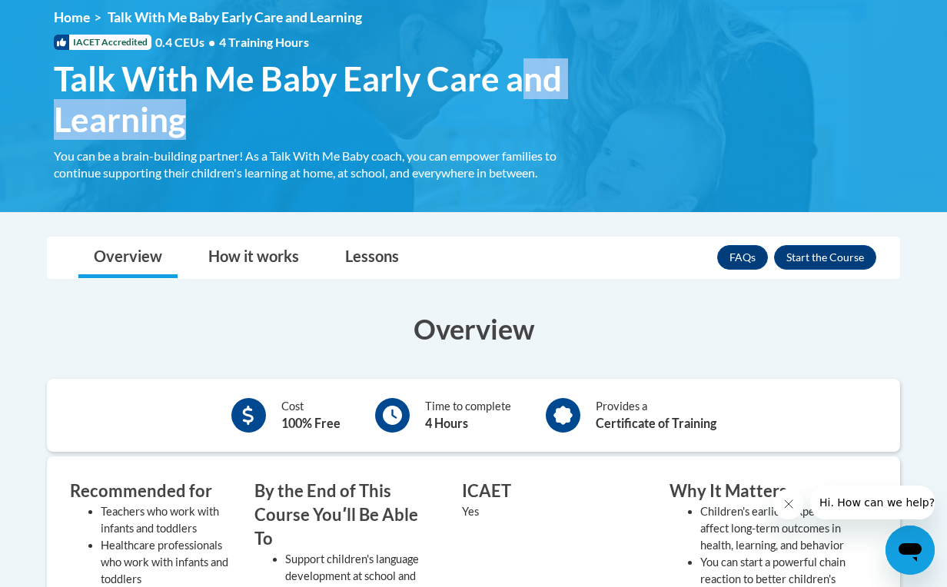
drag, startPoint x: 520, startPoint y: 58, endPoint x: 530, endPoint y: 116, distance: 58.5
click at [530, 116] on span "Talk With Me Baby Early Care and Learning" at bounding box center [319, 98] width 530 height 81
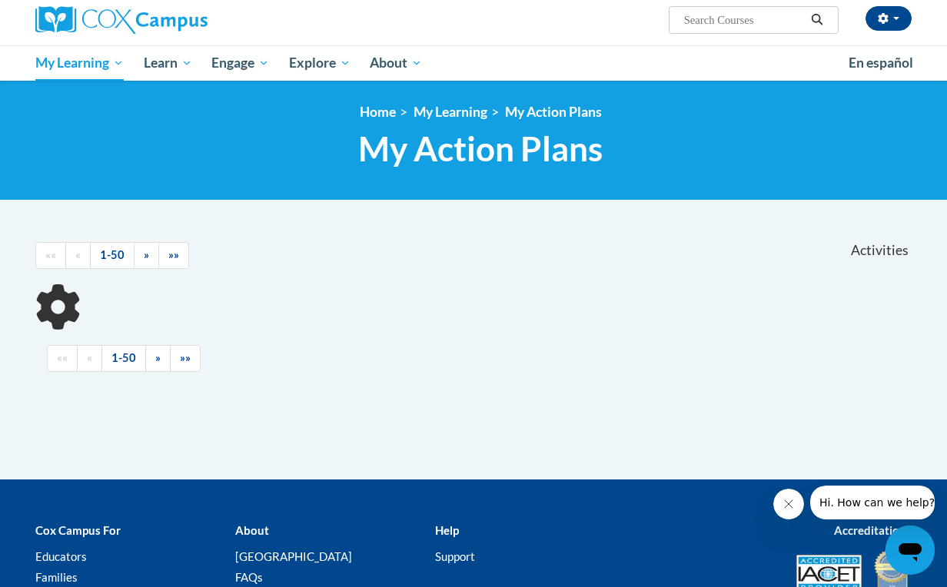
scroll to position [122, 0]
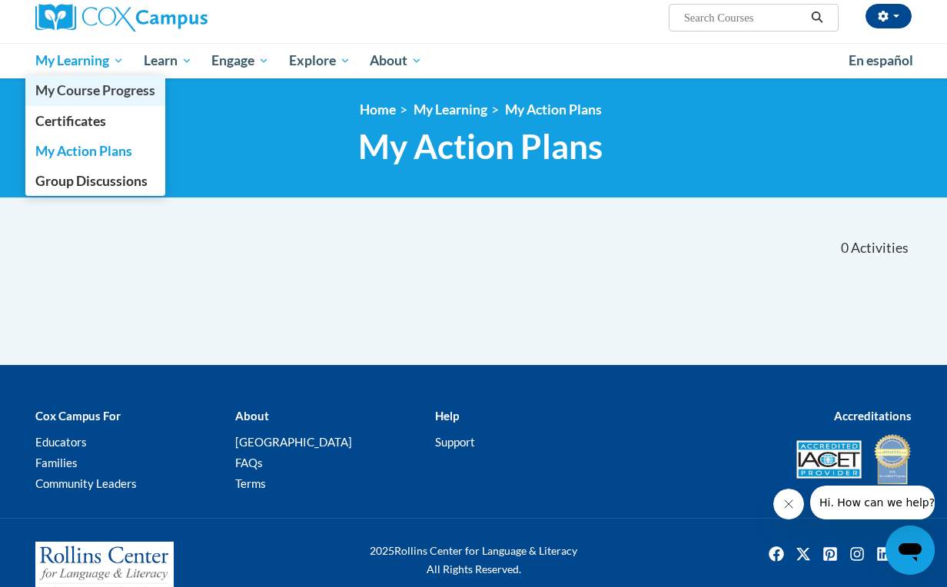
click at [90, 82] on span "My Course Progress" at bounding box center [95, 90] width 120 height 16
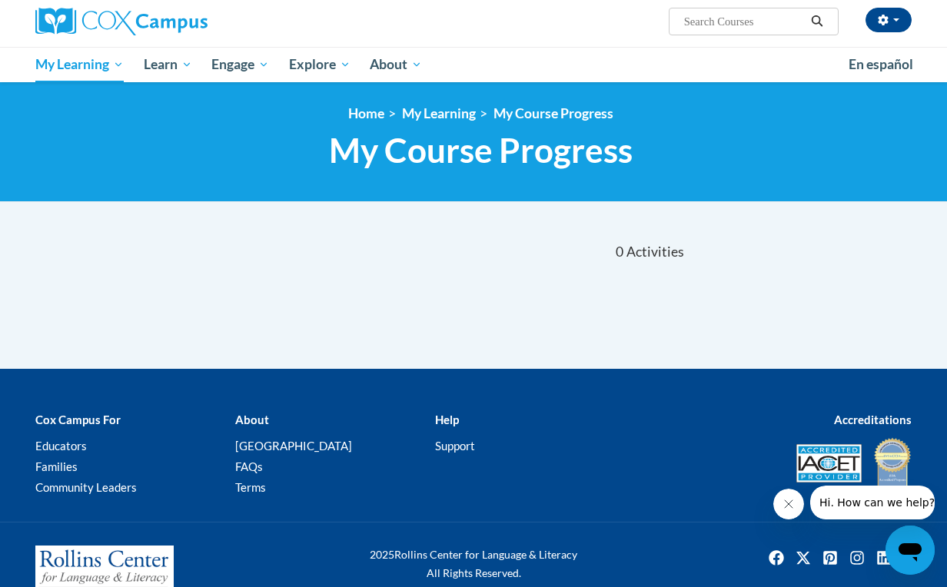
scroll to position [18, 0]
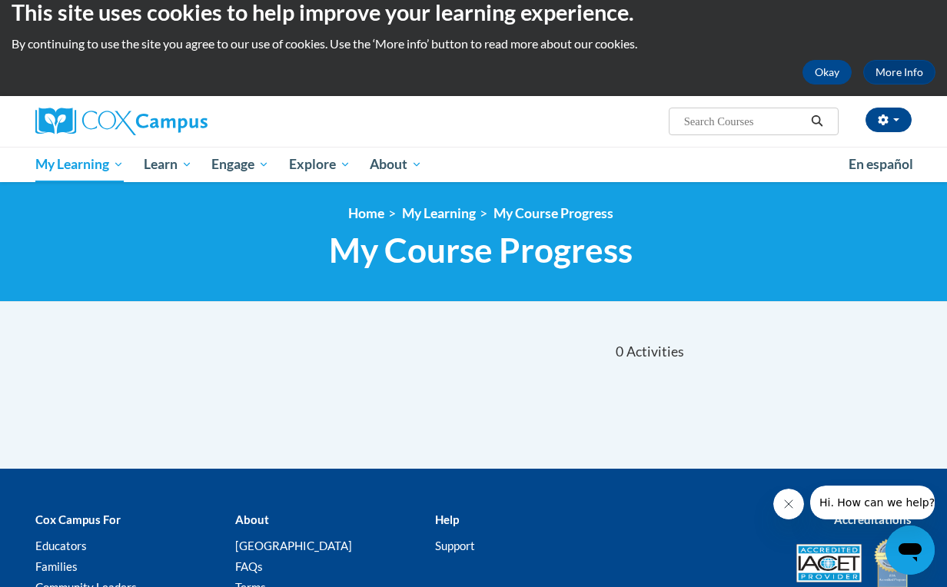
click at [719, 127] on input "Search..." at bounding box center [743, 121] width 123 height 18
type input "talk with me"
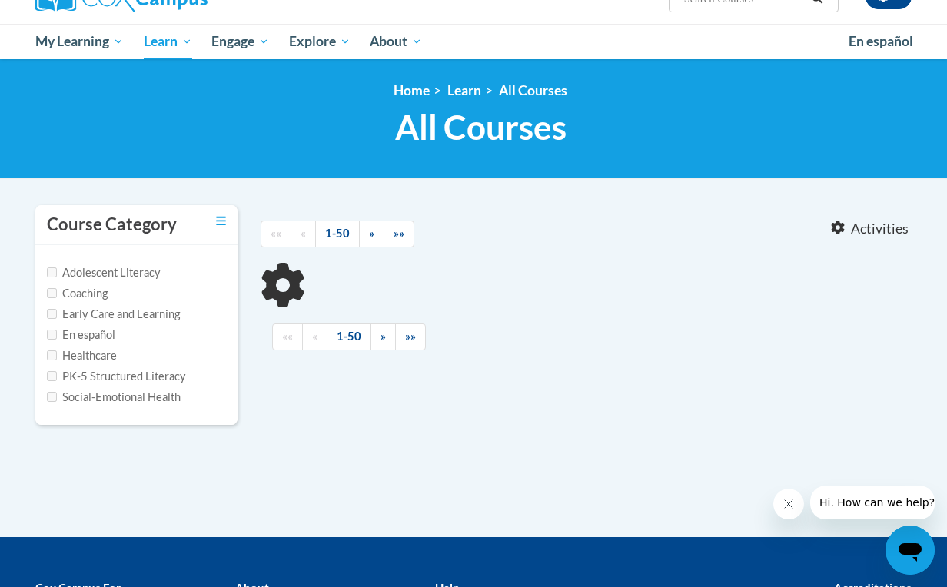
scroll to position [146, 0]
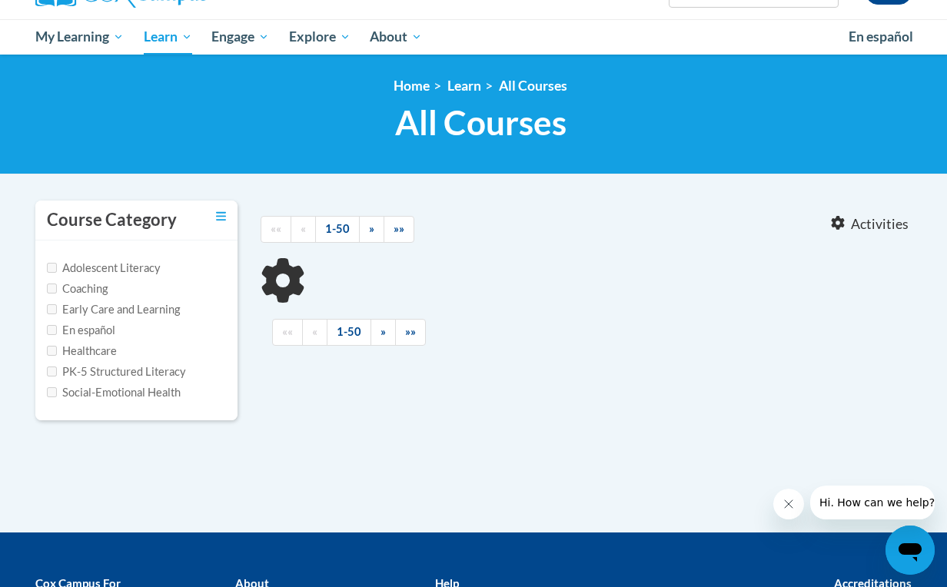
type input "talk with me"
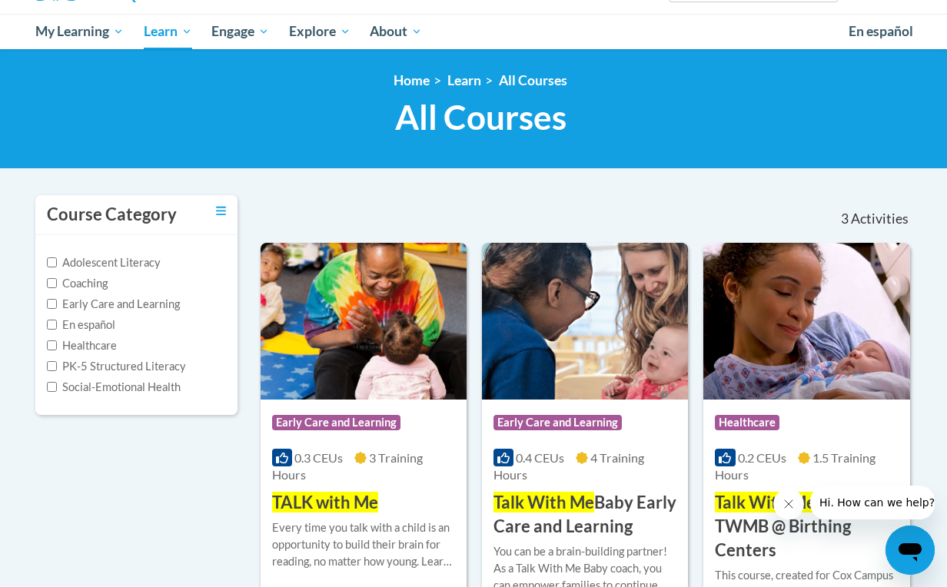
scroll to position [151, 0]
